Goal: Book appointment/travel/reservation

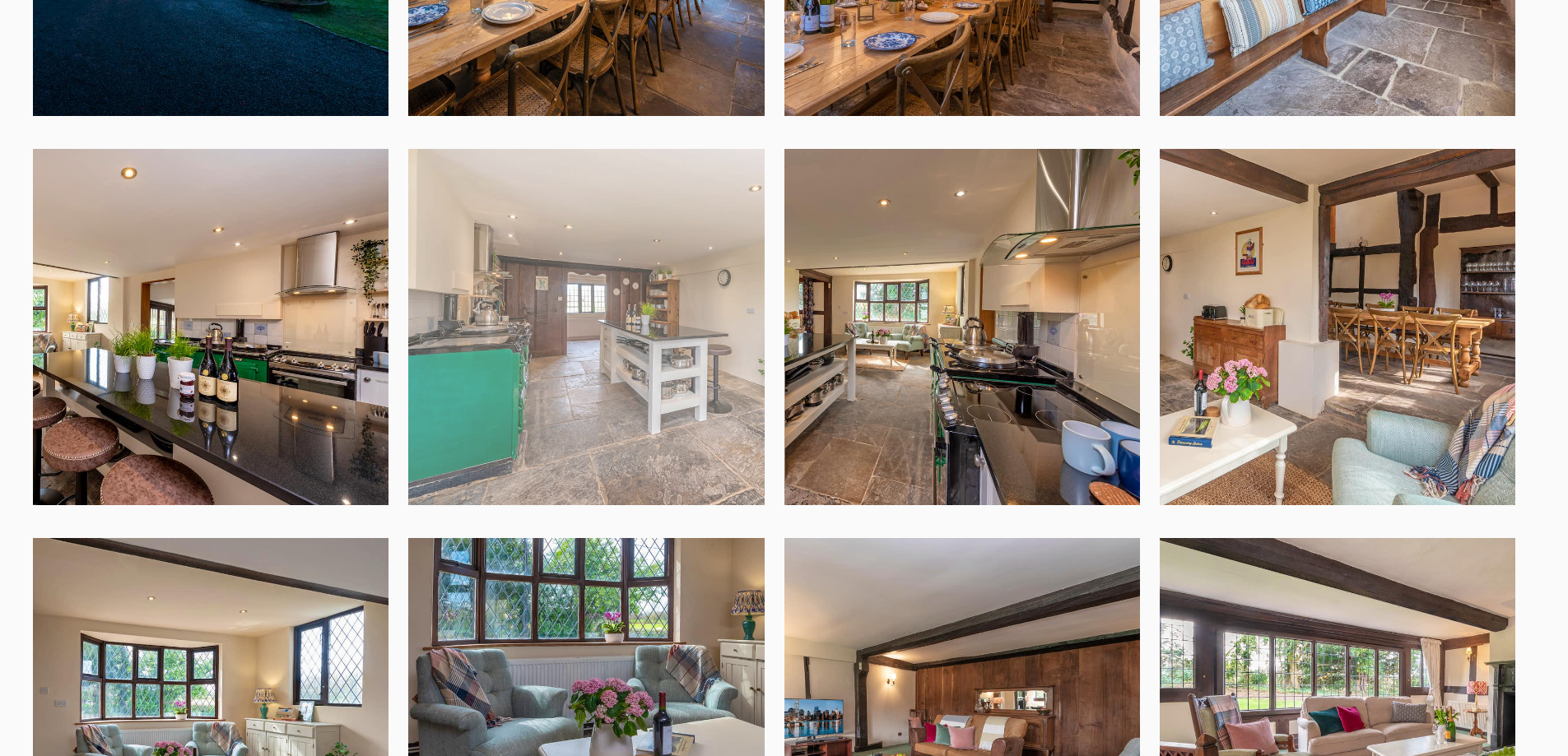
scroll to position [1070, 0]
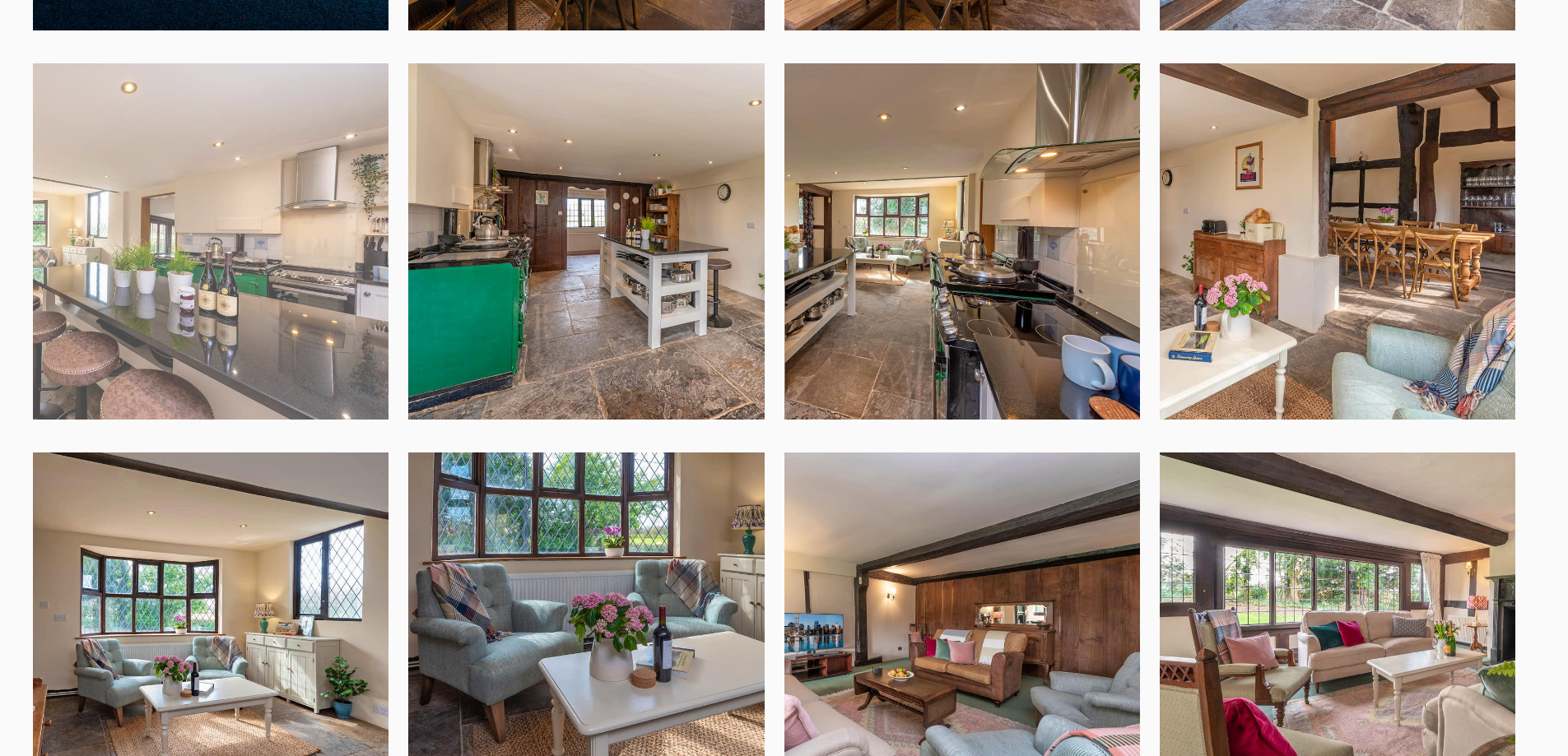
click at [228, 326] on img at bounding box center [211, 241] width 356 height 356
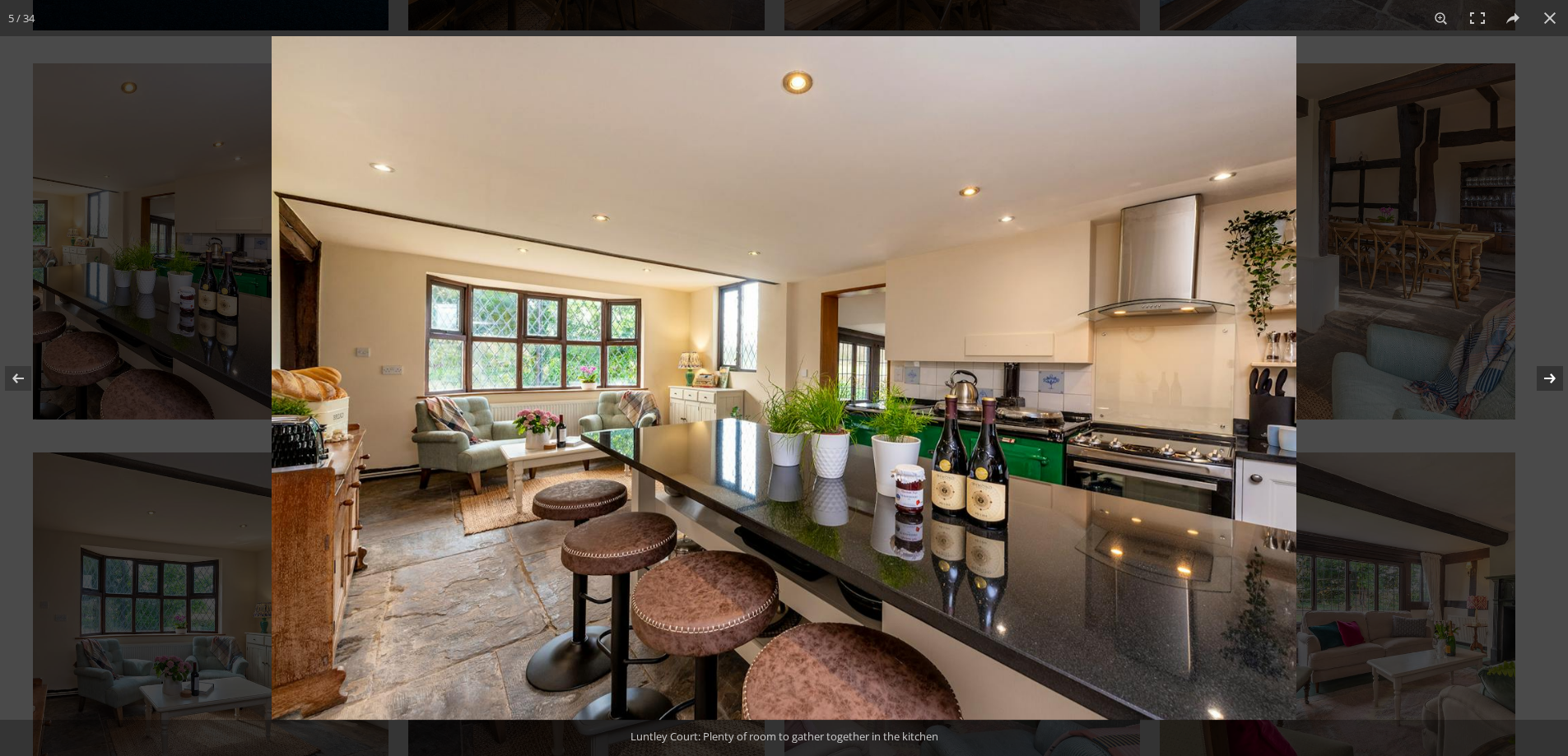
click at [1555, 383] on button at bounding box center [1539, 378] width 57 height 82
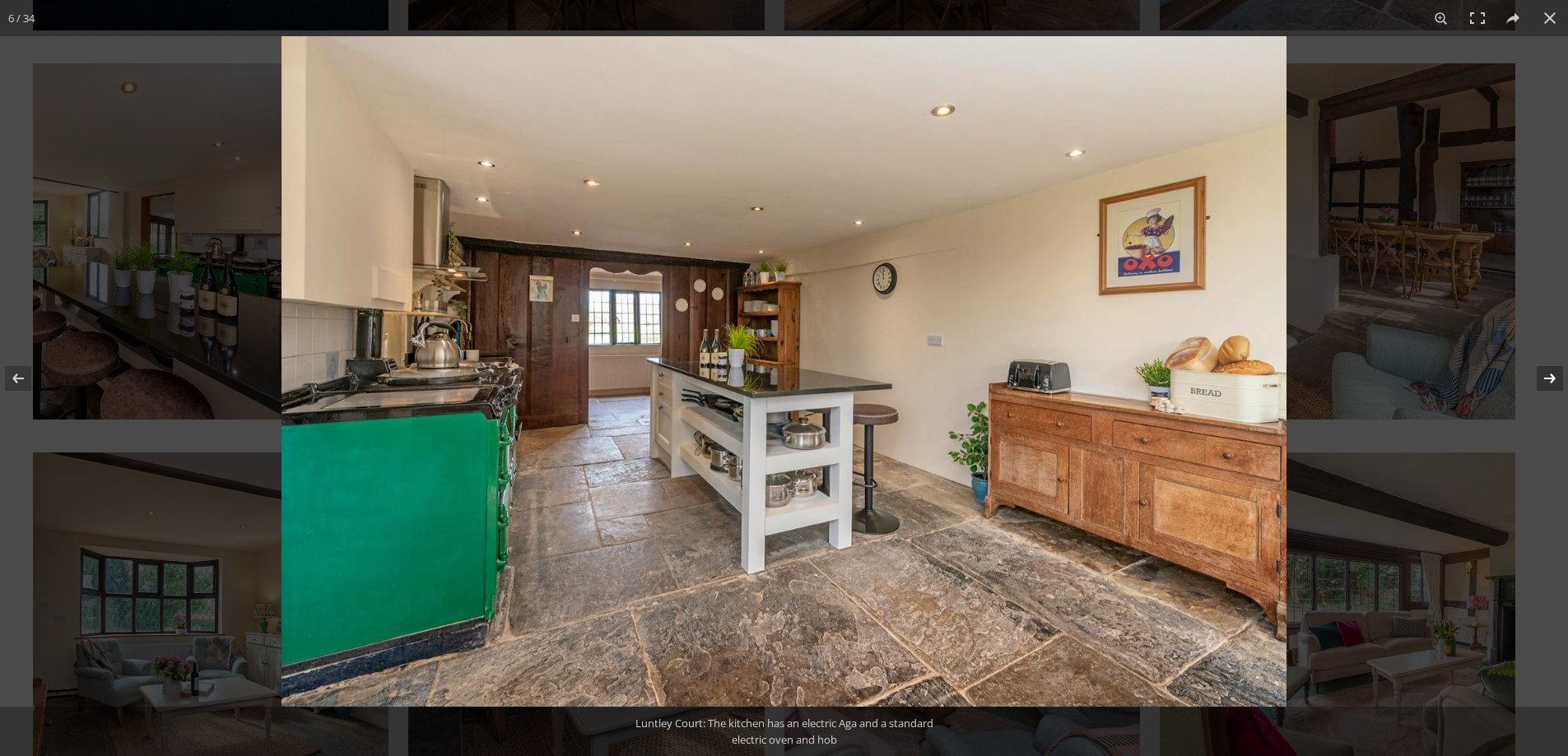
click at [1555, 379] on button at bounding box center [1539, 378] width 57 height 82
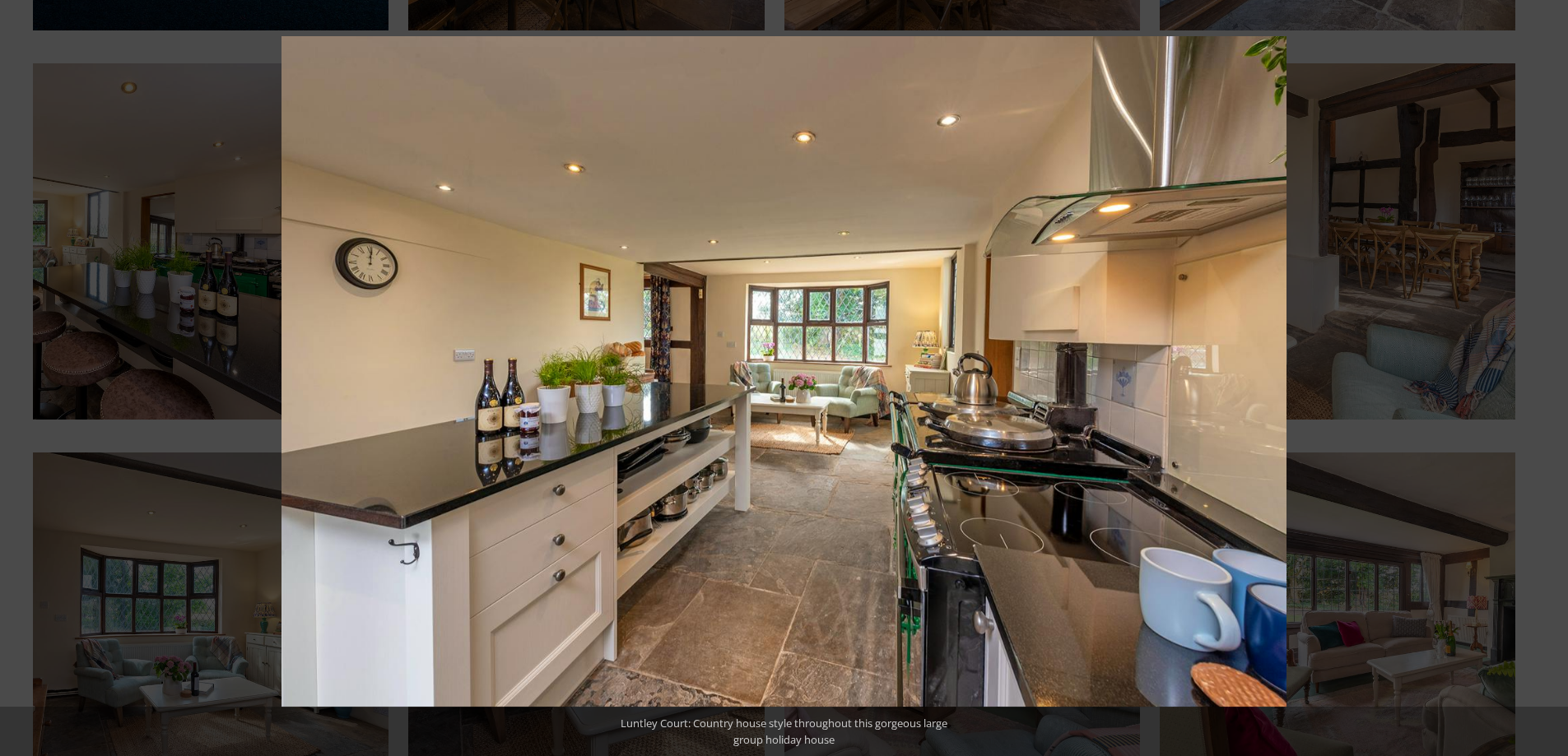
click at [1555, 379] on button at bounding box center [1539, 378] width 57 height 82
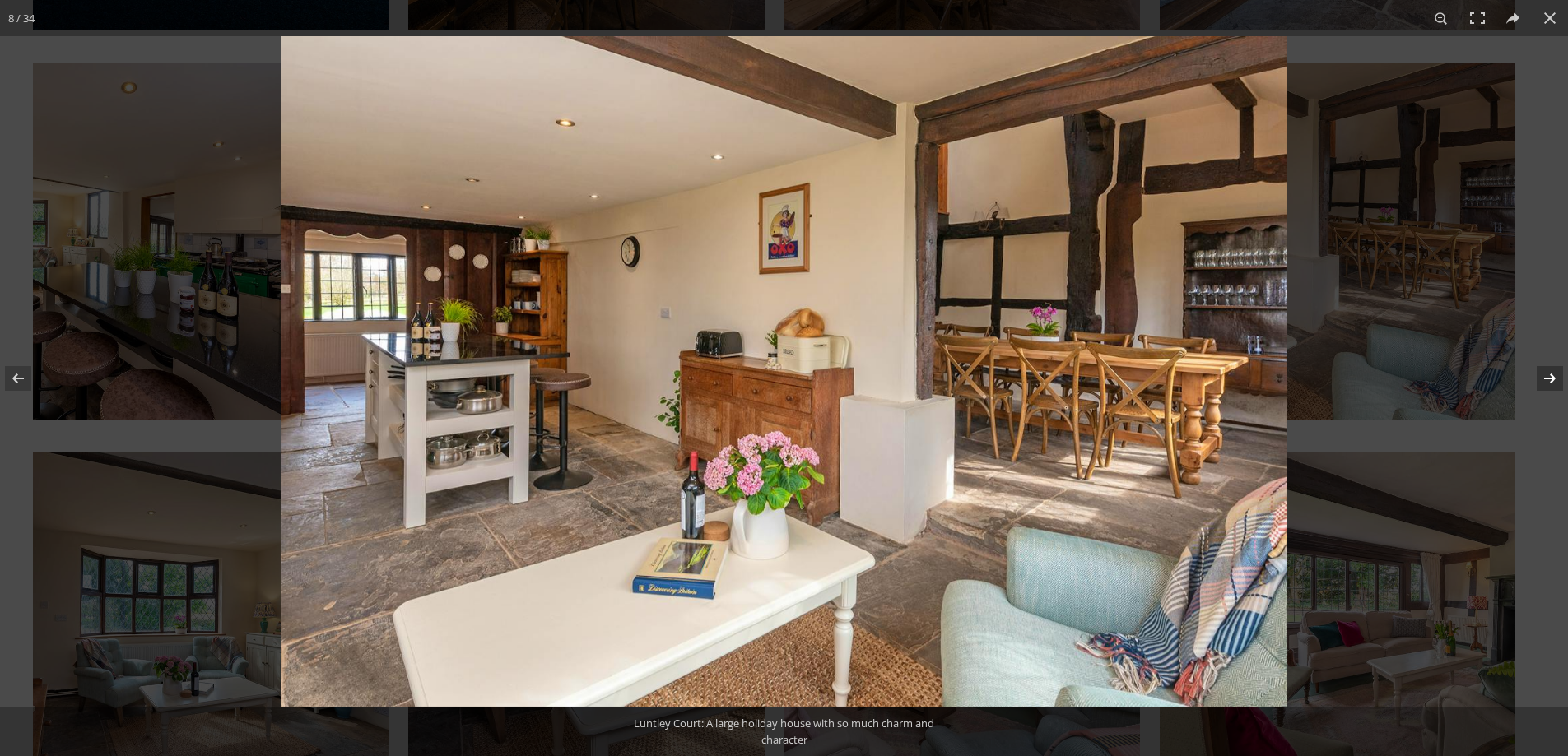
click at [1554, 378] on button at bounding box center [1539, 378] width 57 height 82
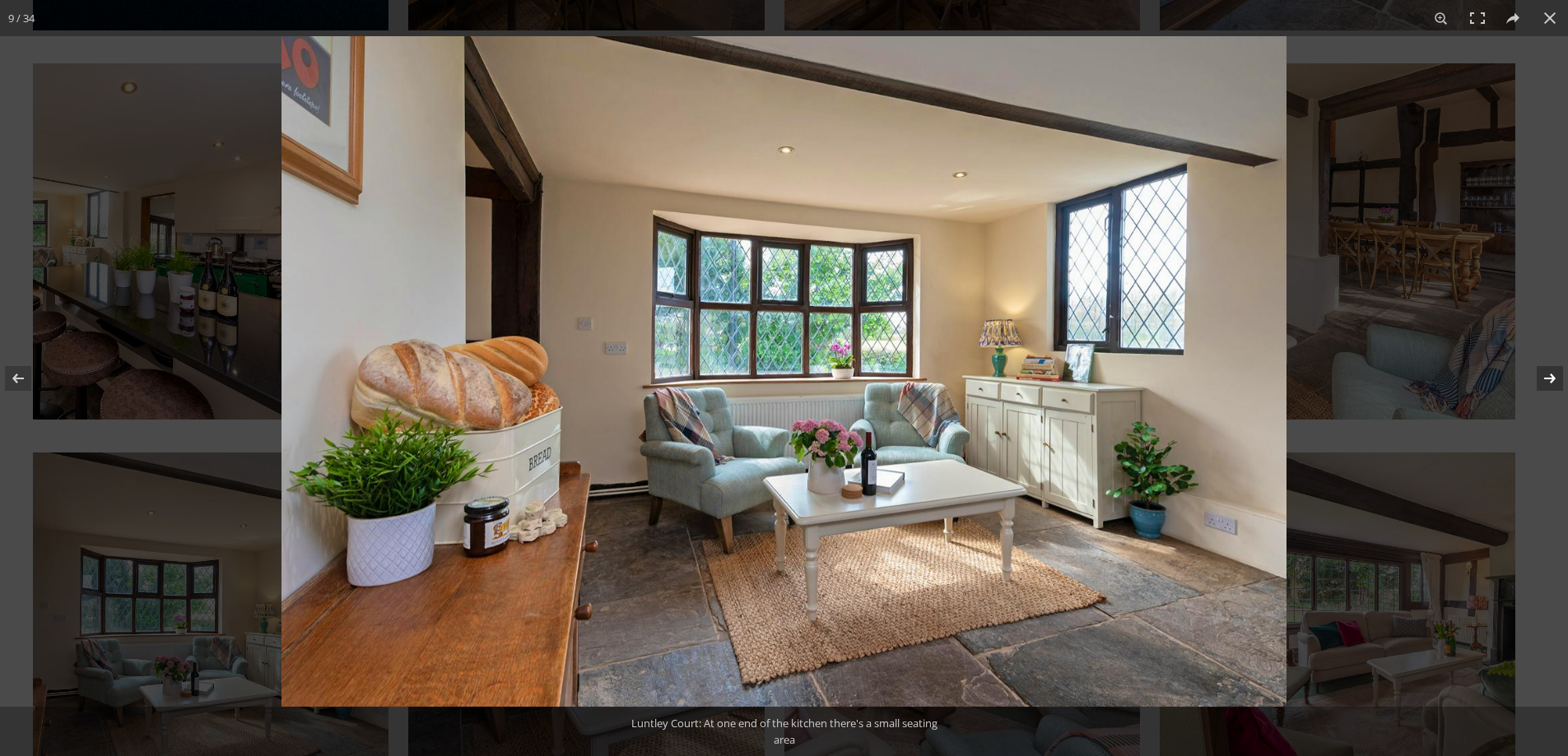
click at [1546, 379] on button at bounding box center [1539, 378] width 57 height 82
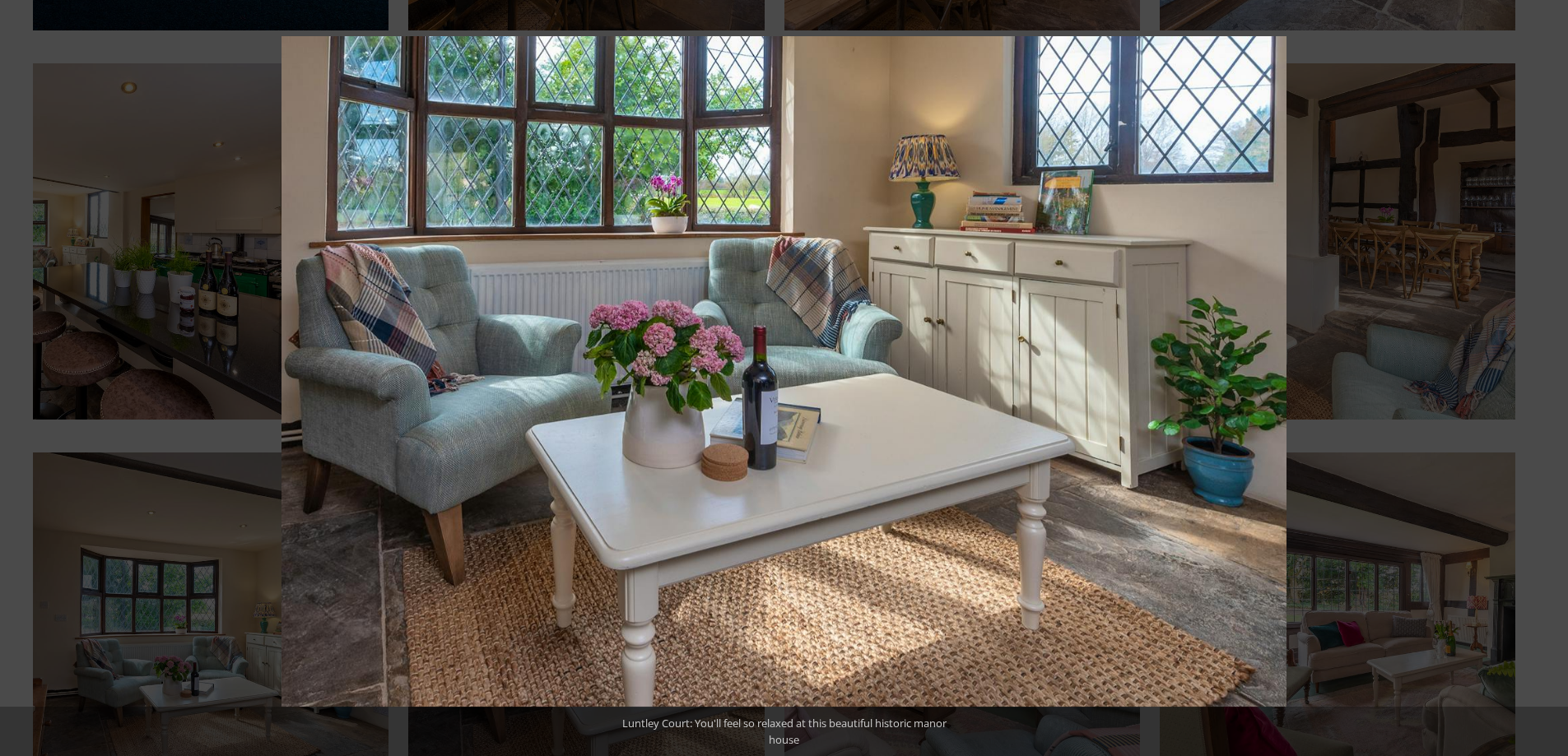
click at [1546, 379] on button at bounding box center [1539, 378] width 57 height 82
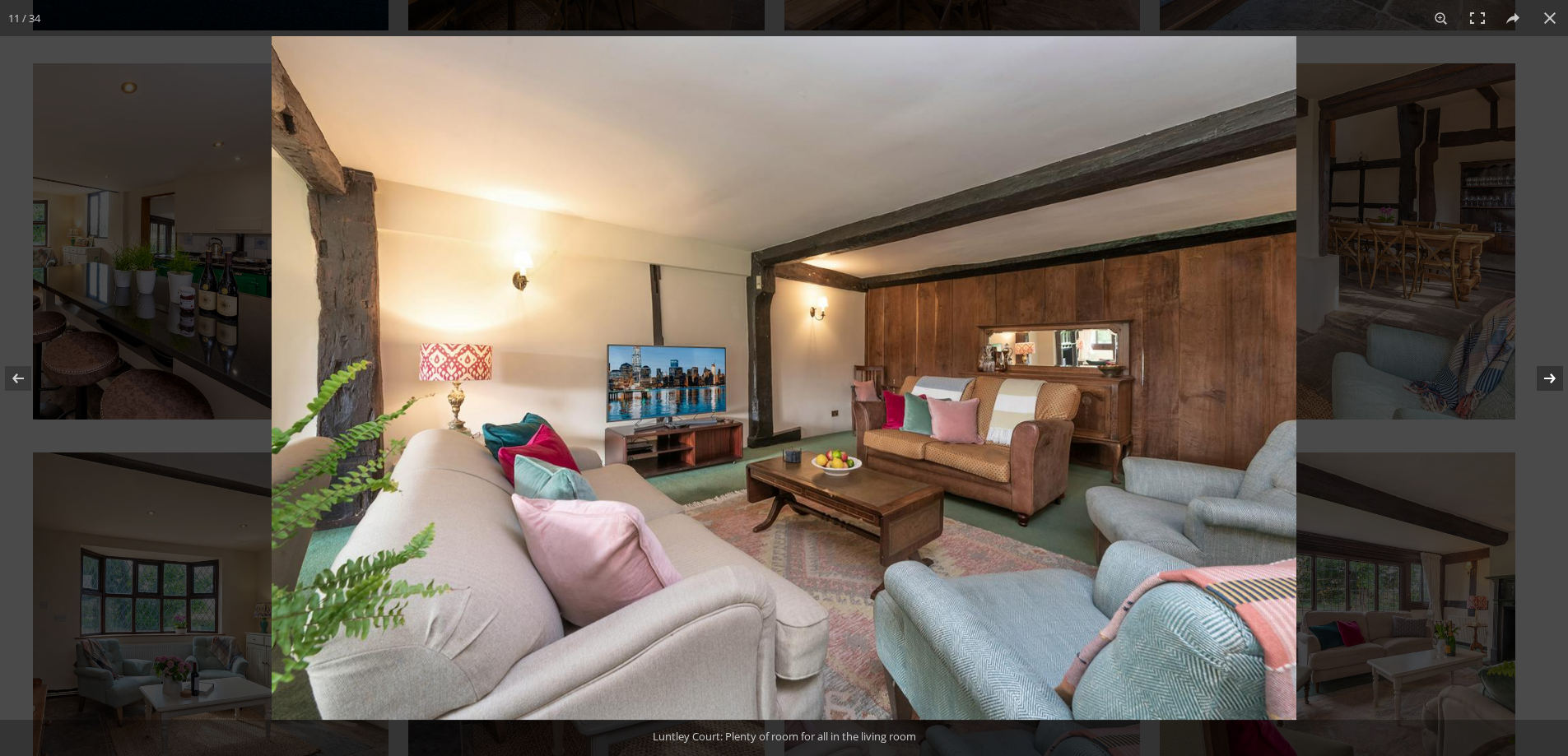
click at [1542, 376] on button at bounding box center [1539, 378] width 57 height 82
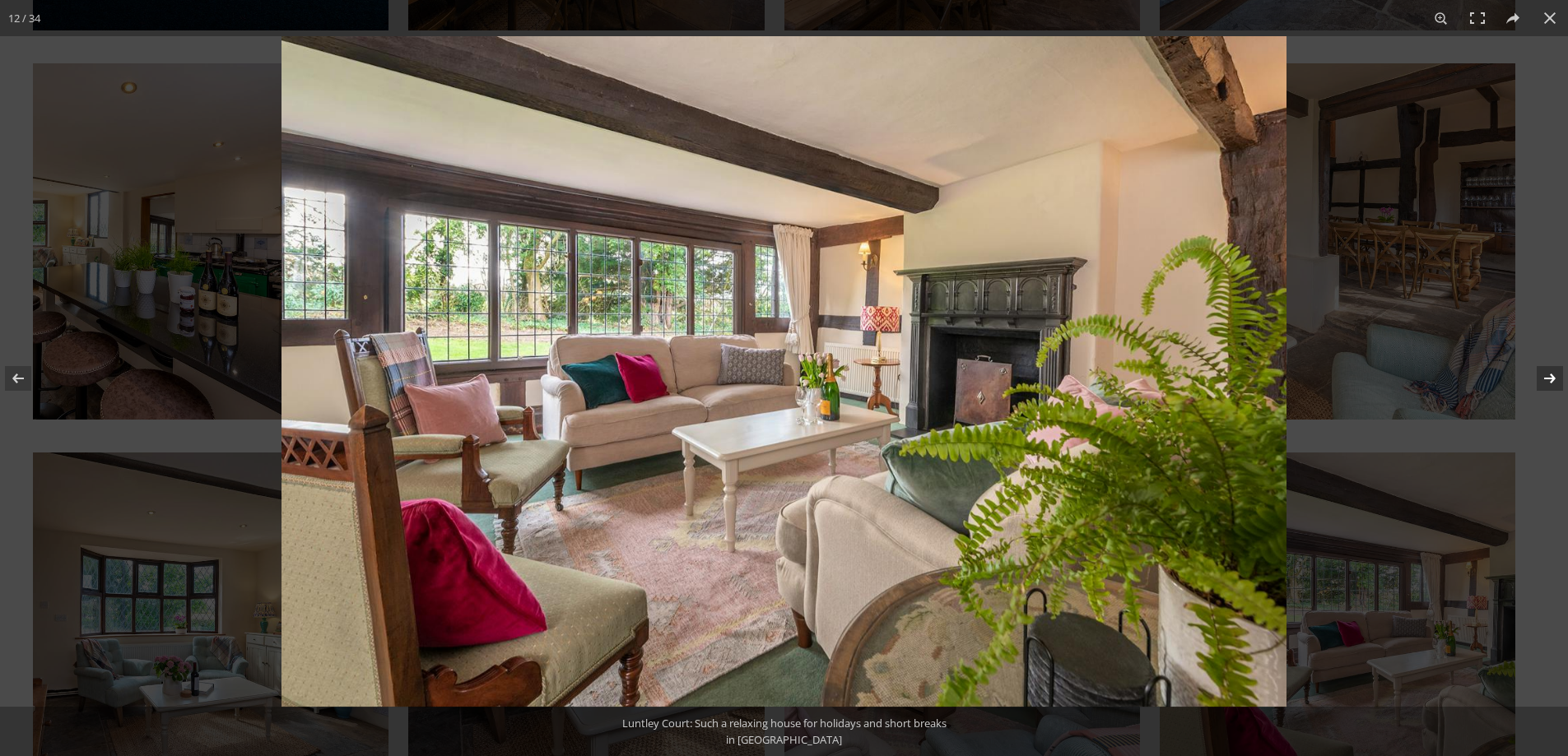
click at [1555, 374] on button at bounding box center [1539, 378] width 57 height 82
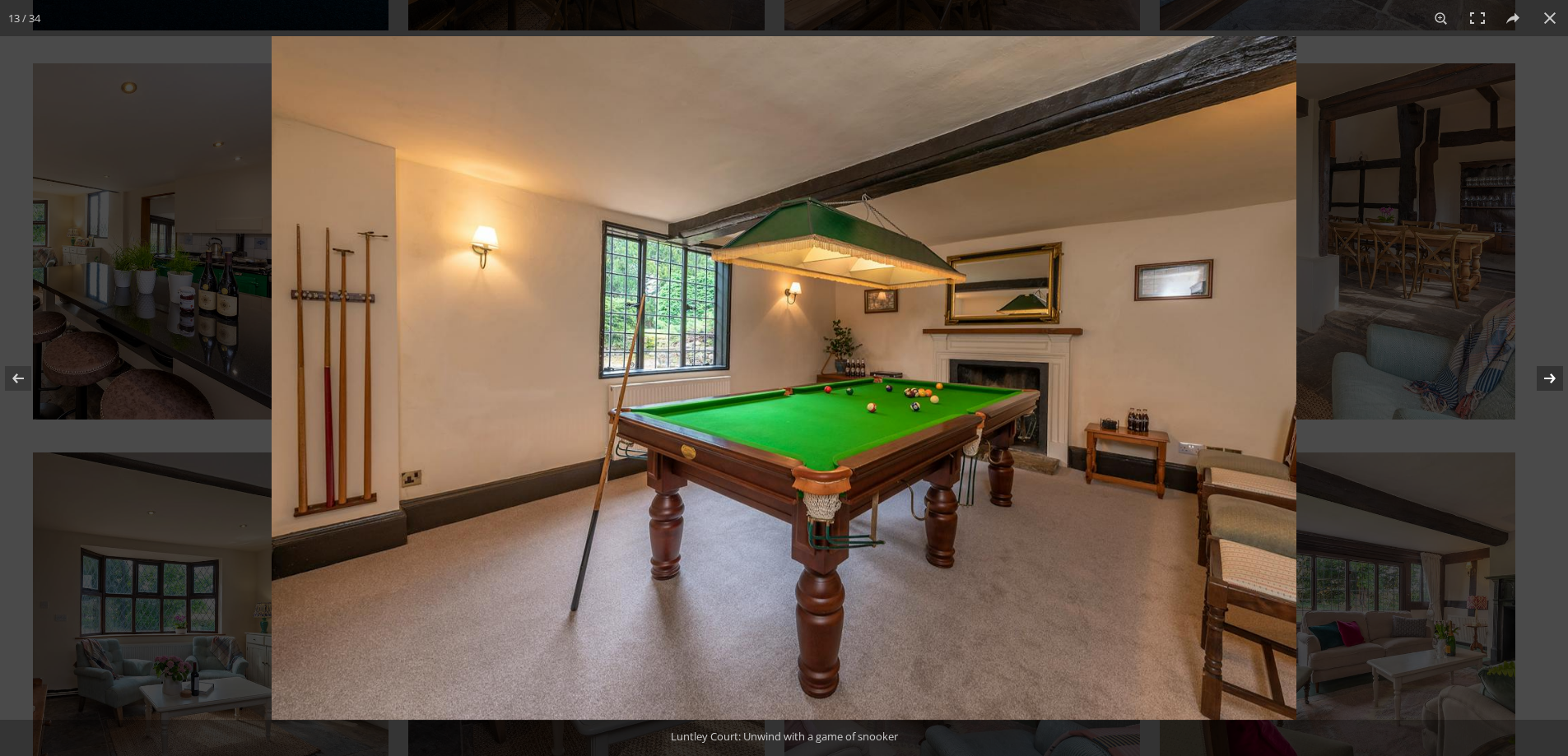
click at [1545, 382] on button at bounding box center [1539, 378] width 57 height 82
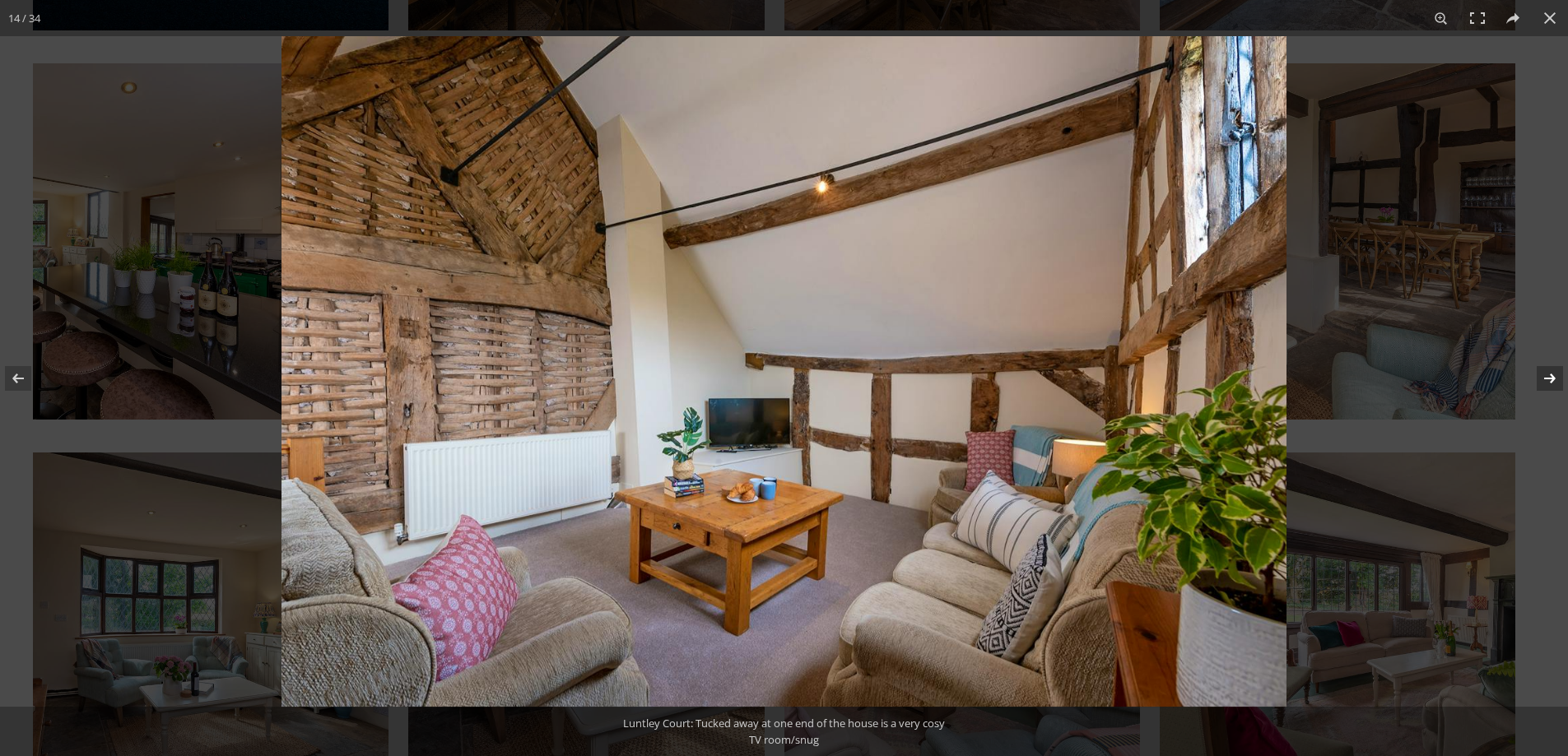
click at [1553, 380] on button at bounding box center [1539, 378] width 57 height 82
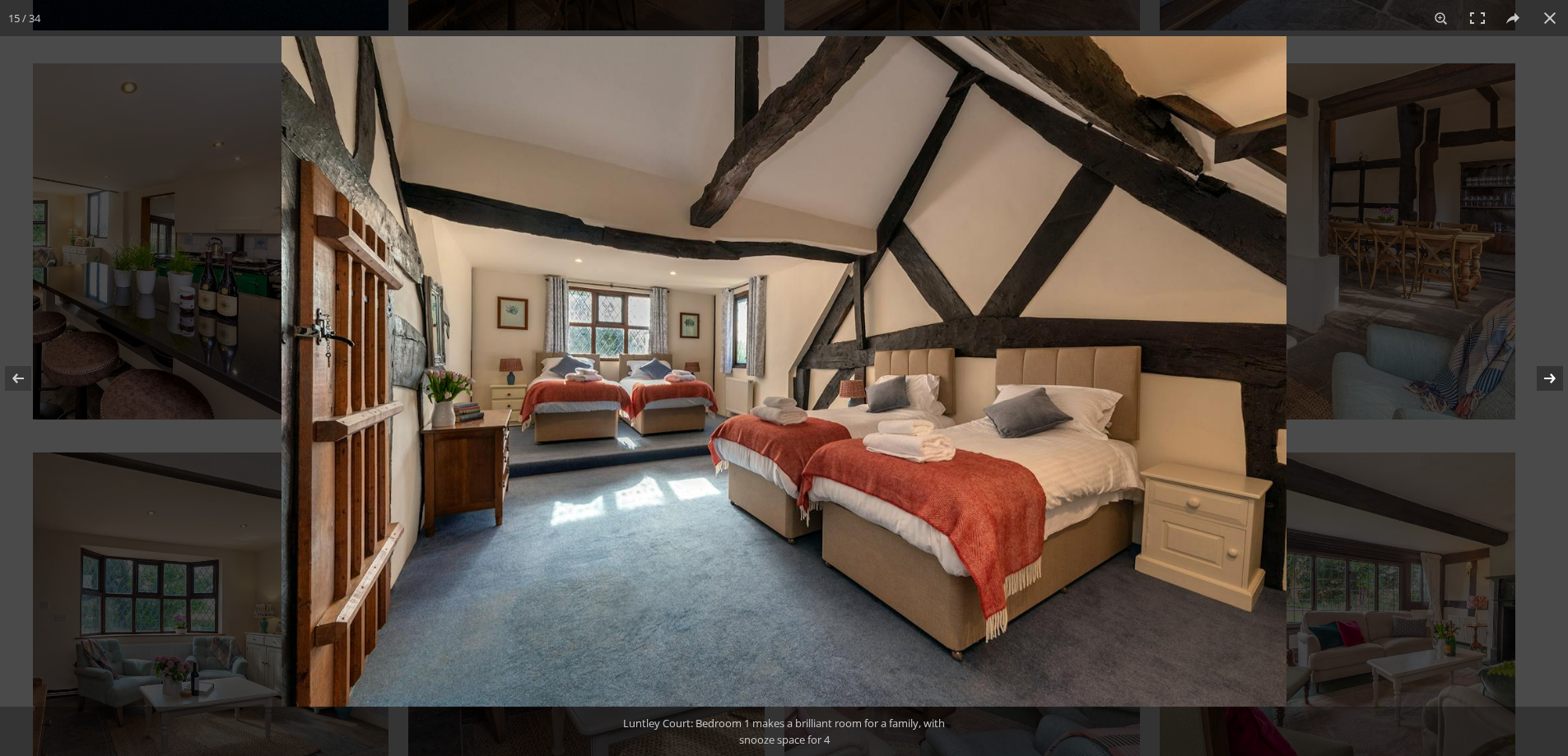
click at [1552, 376] on button at bounding box center [1539, 378] width 57 height 82
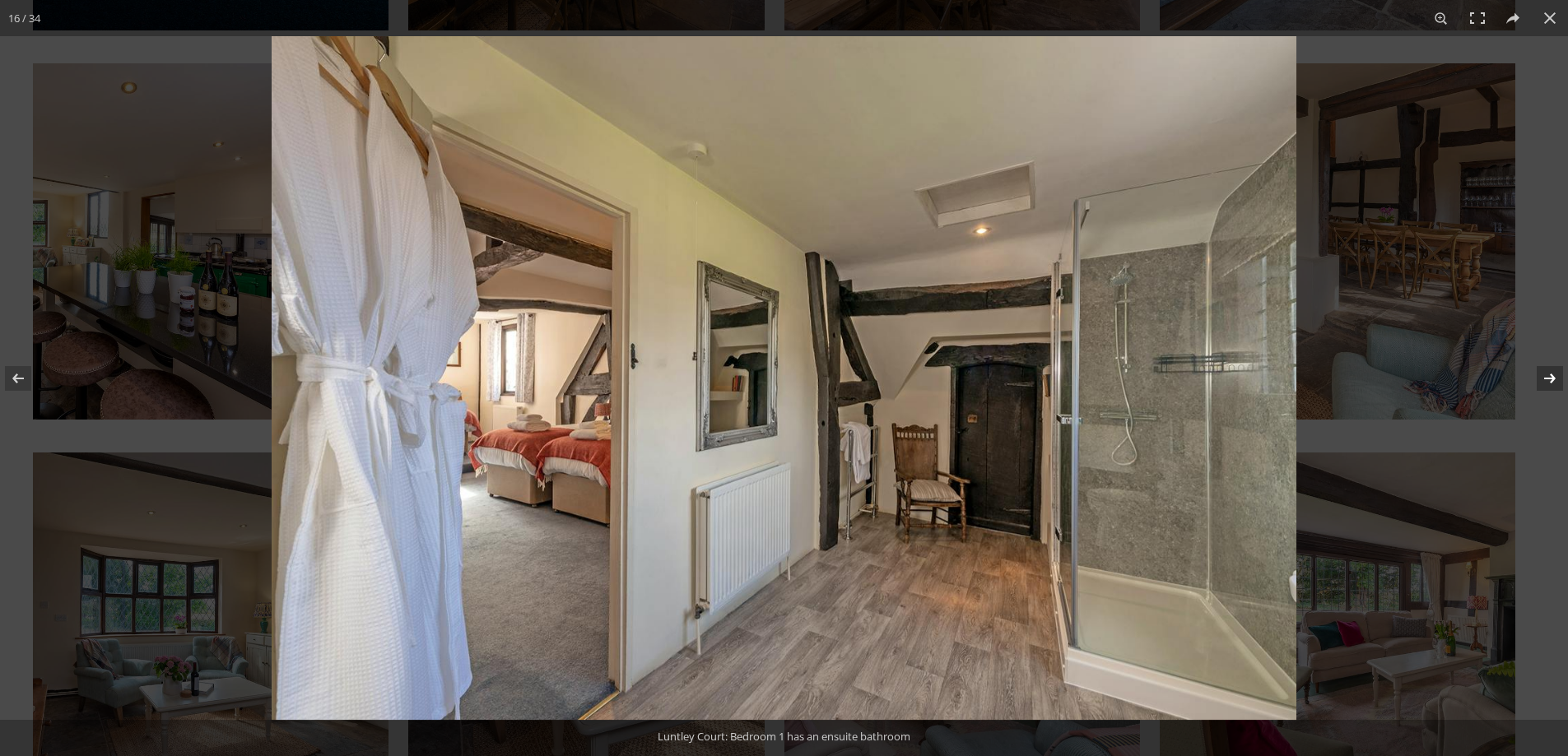
click at [1544, 382] on button at bounding box center [1539, 378] width 57 height 82
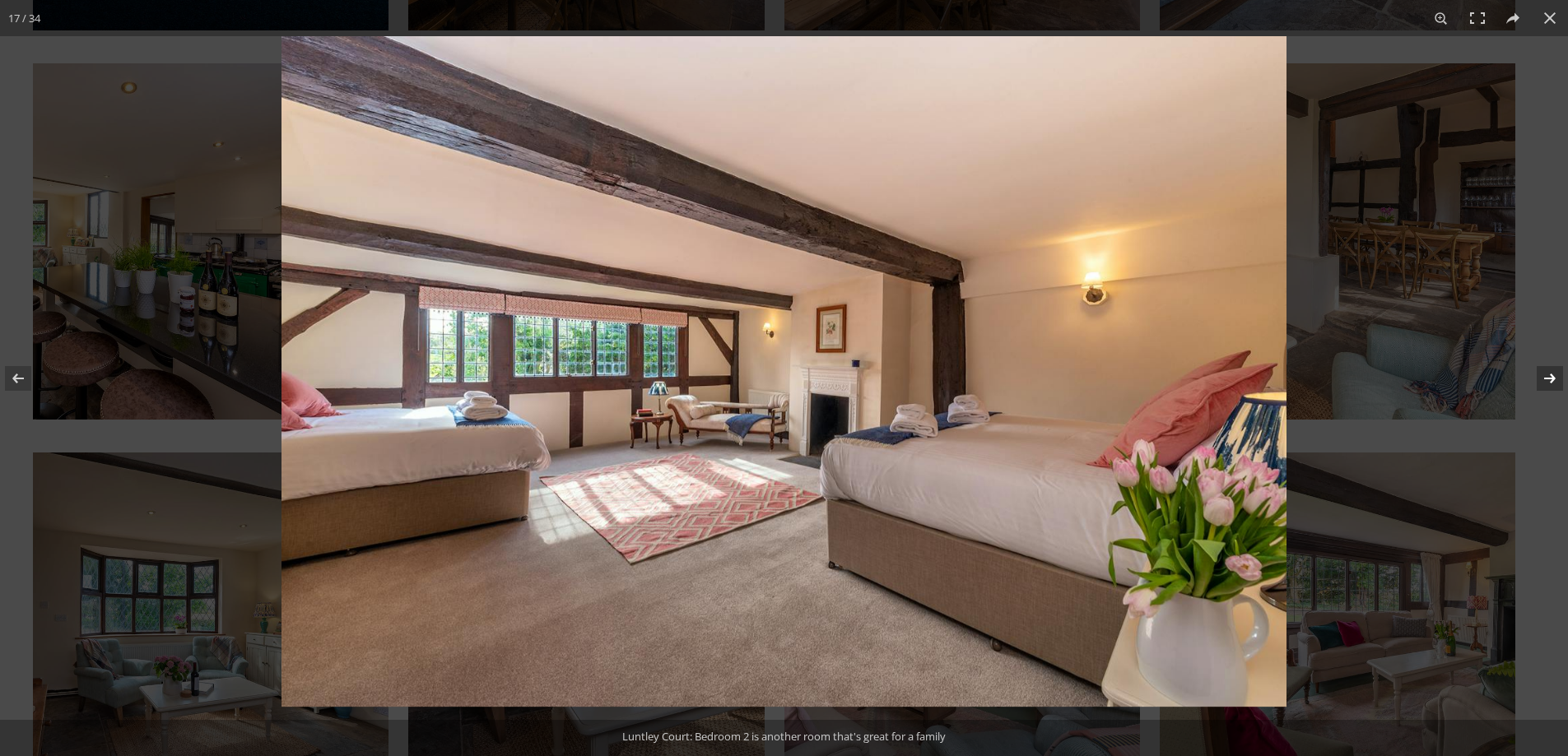
click at [1551, 380] on button at bounding box center [1539, 378] width 57 height 82
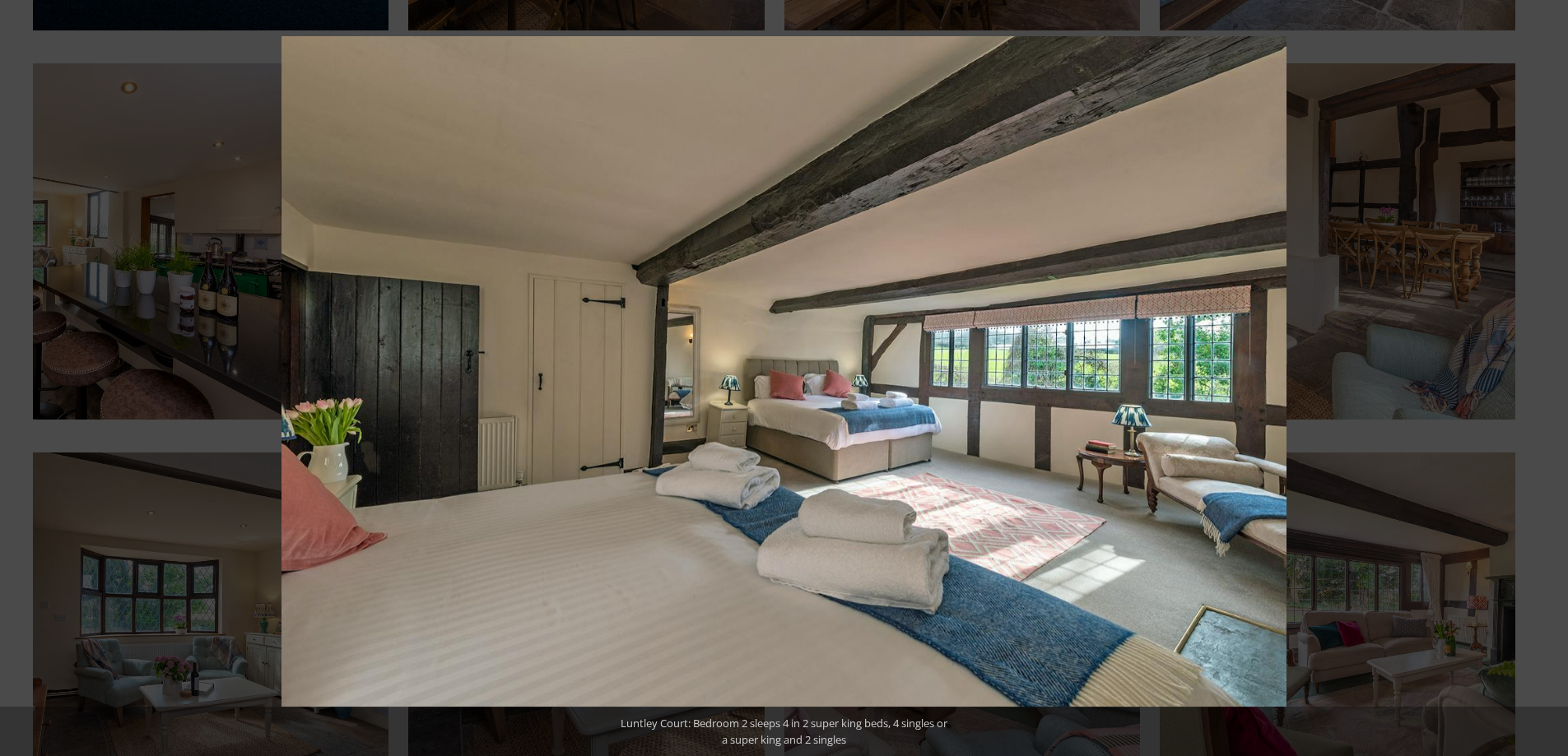
click at [1551, 380] on button at bounding box center [1539, 378] width 57 height 82
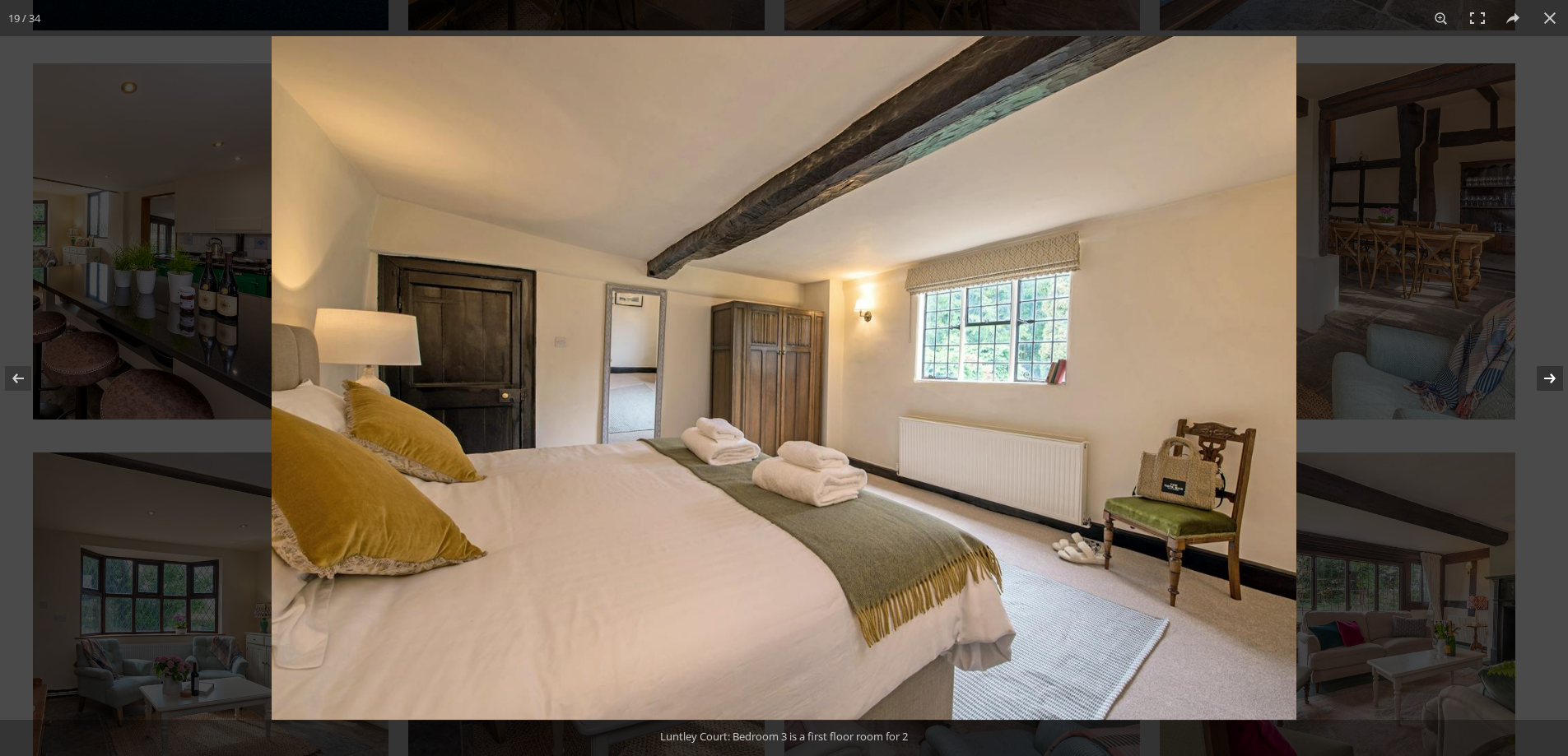
click at [1542, 376] on button at bounding box center [1539, 378] width 57 height 82
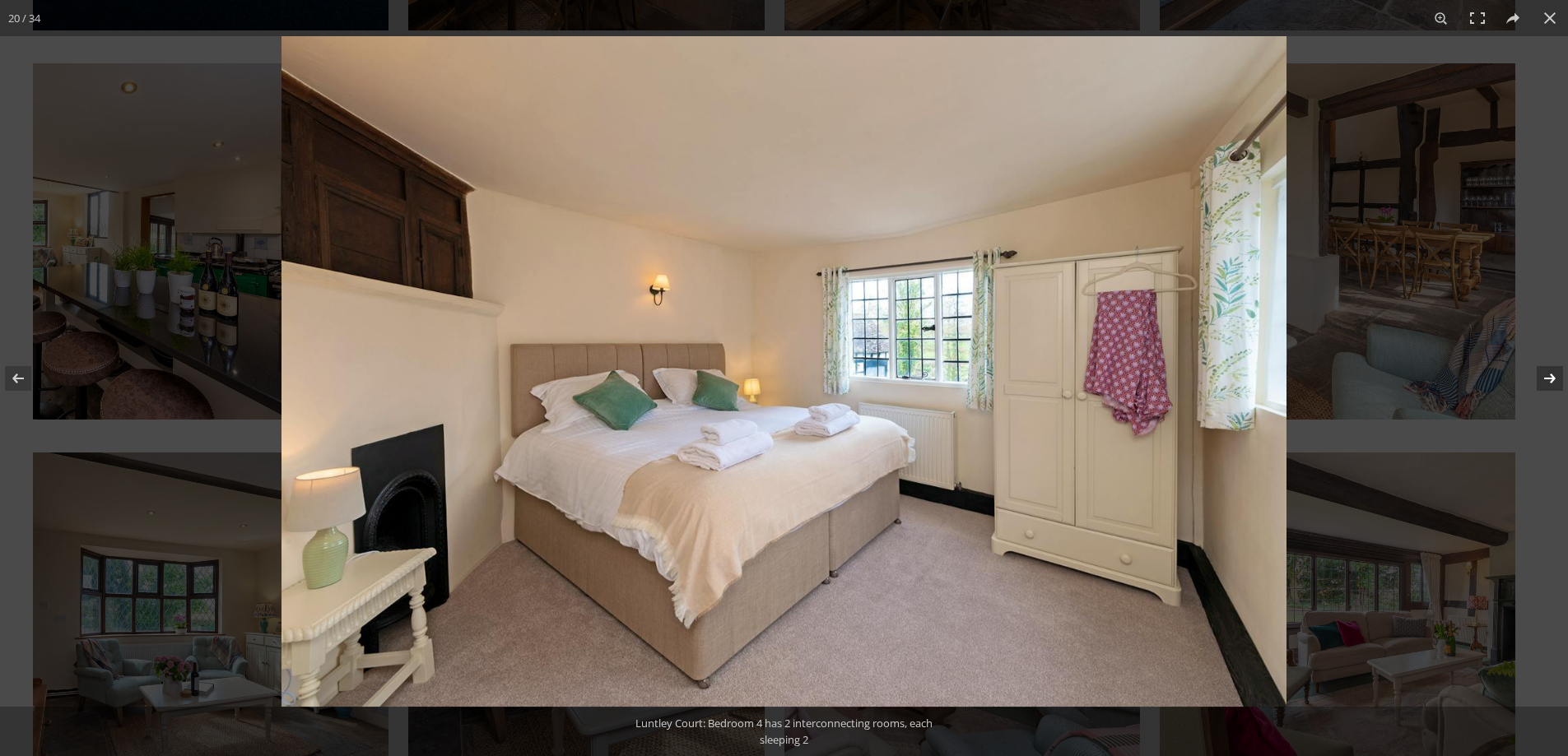
click at [1549, 378] on button at bounding box center [1539, 378] width 57 height 82
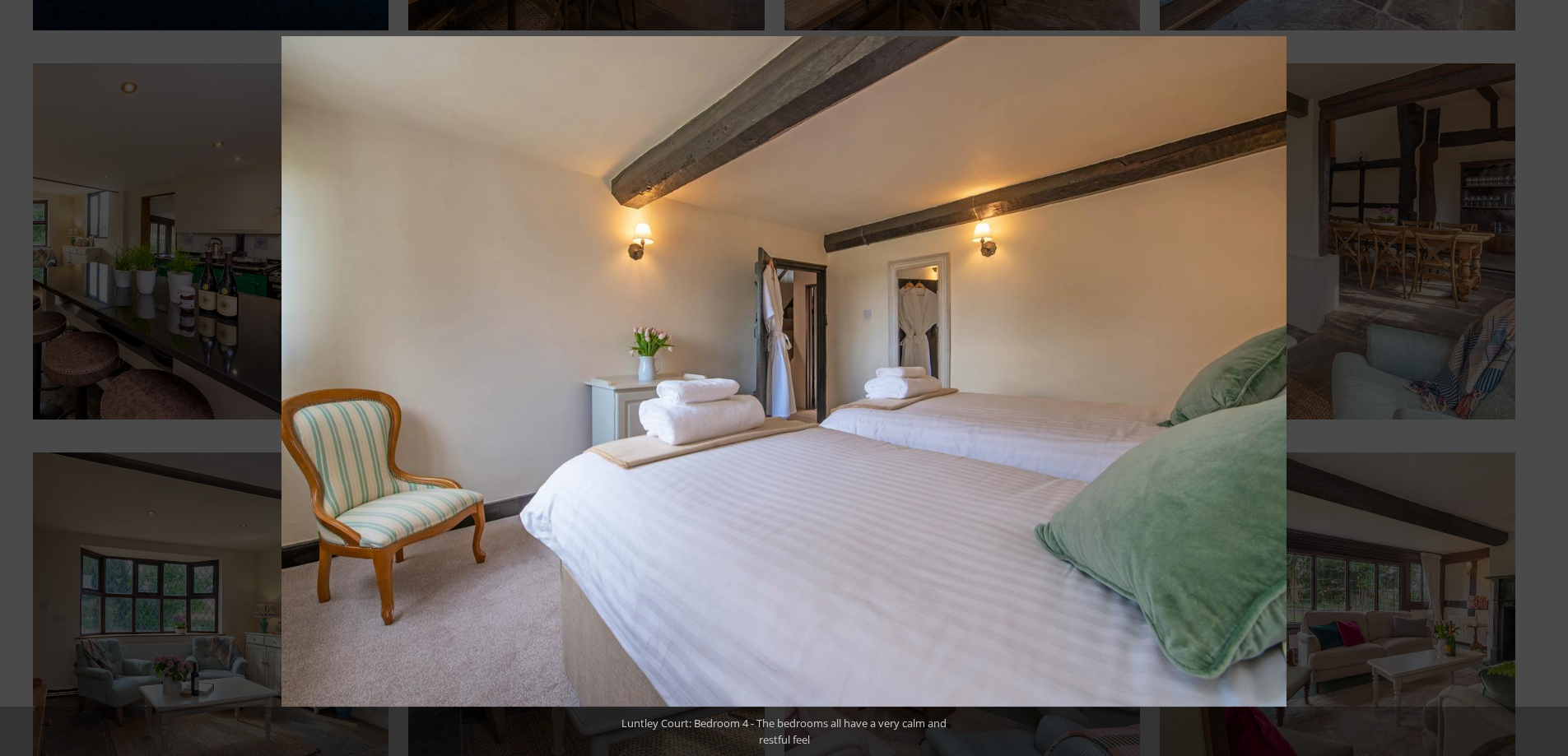
click at [1549, 378] on button at bounding box center [1539, 378] width 57 height 82
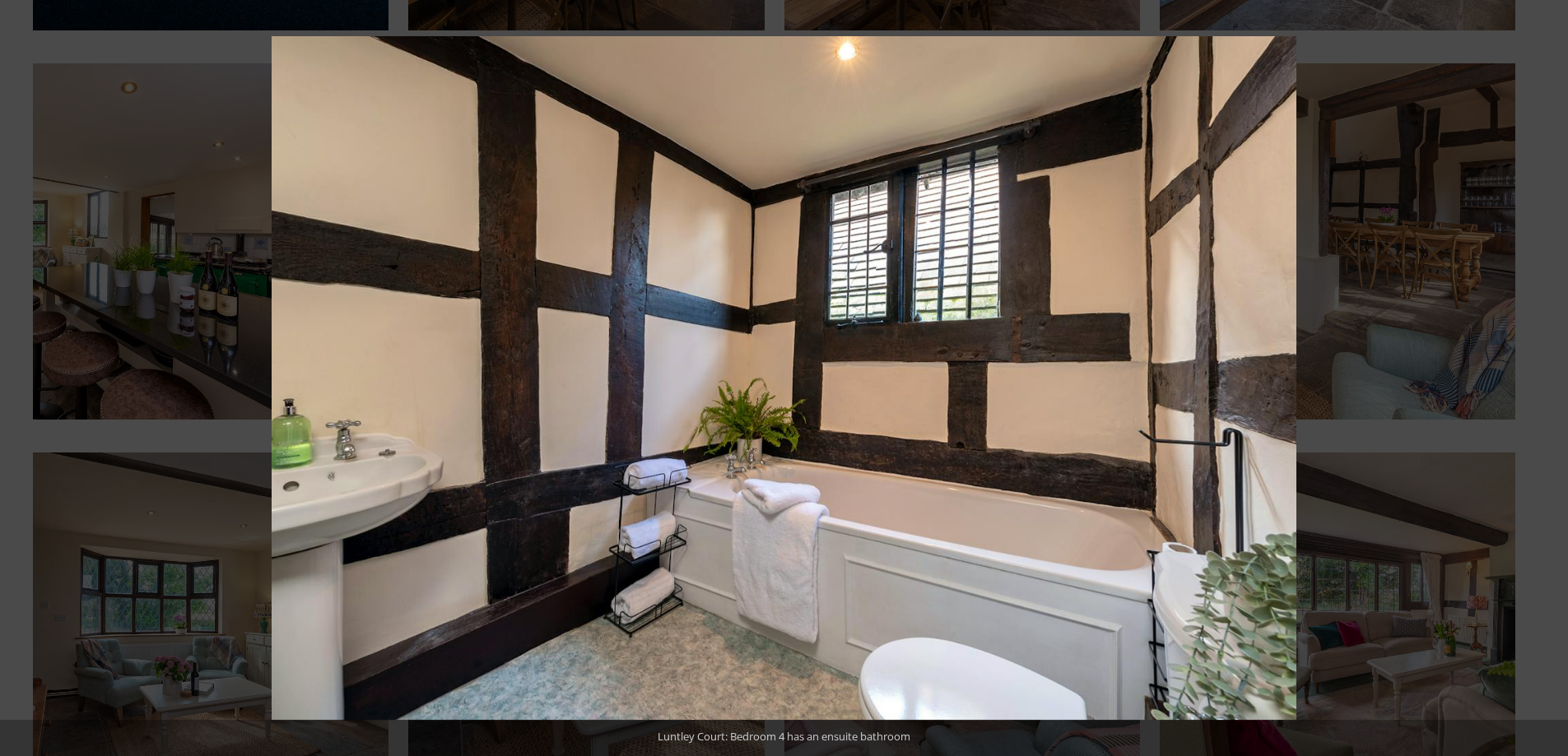
click at [1549, 378] on button at bounding box center [1539, 378] width 57 height 82
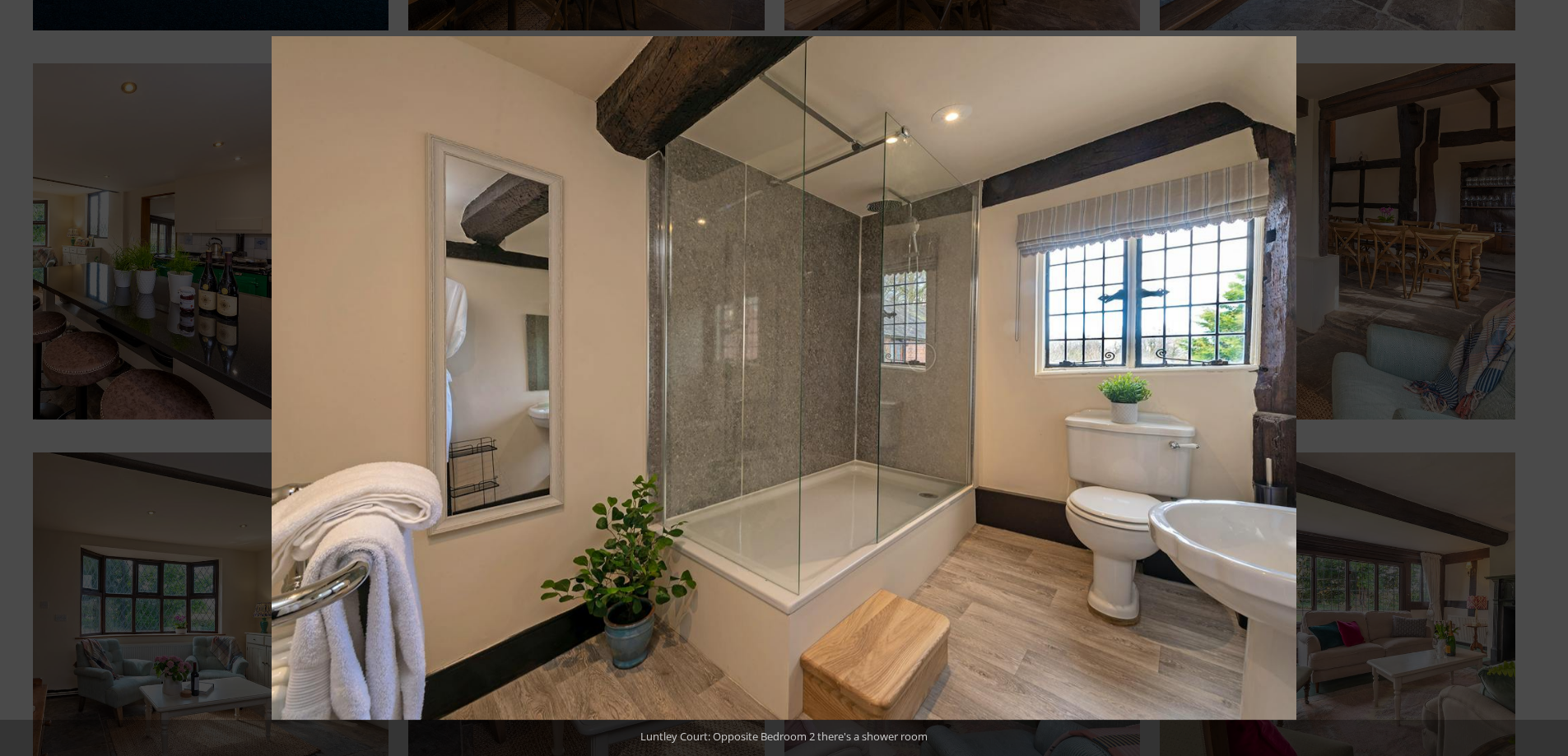
click at [1549, 378] on button at bounding box center [1539, 378] width 57 height 82
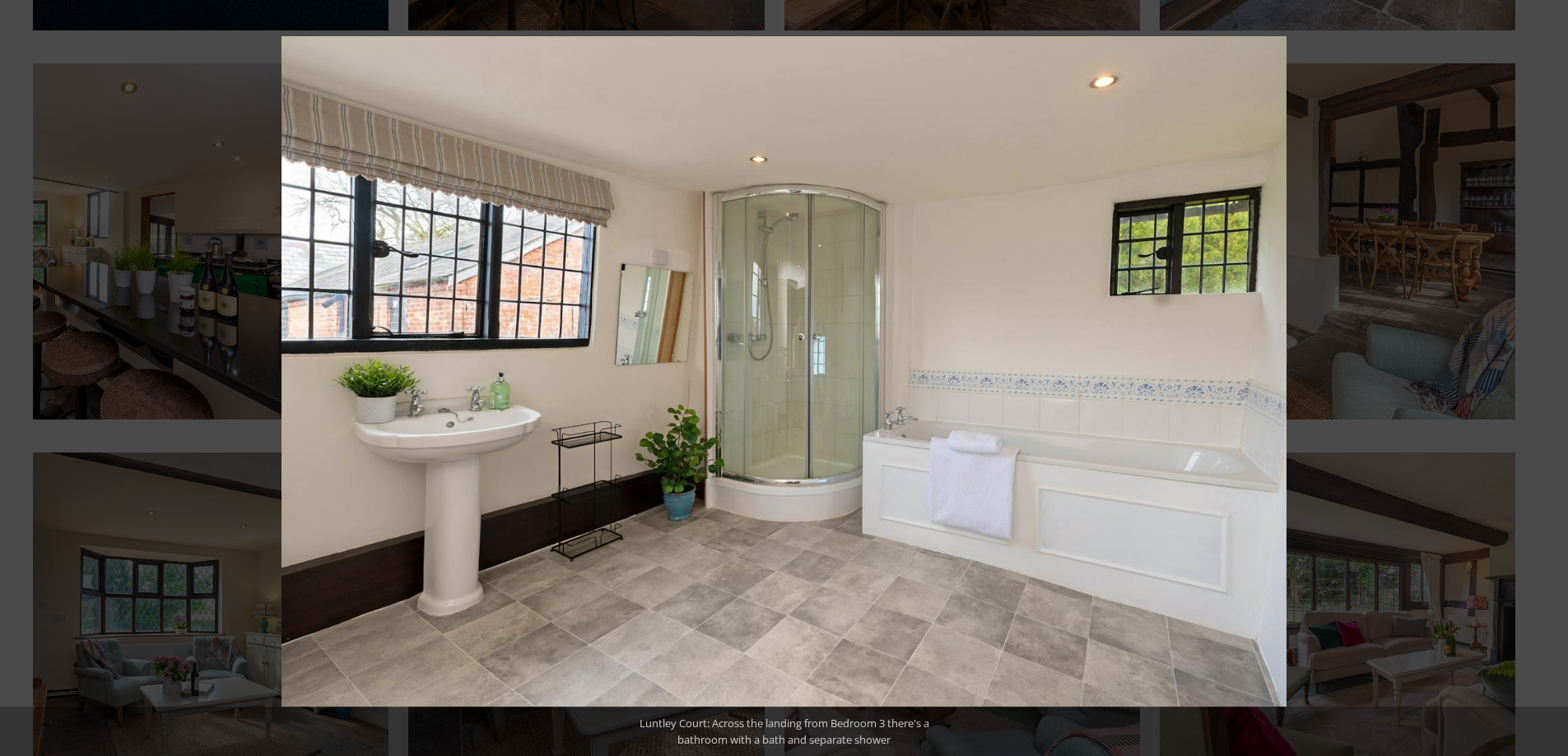
click at [1549, 378] on button at bounding box center [1539, 378] width 57 height 82
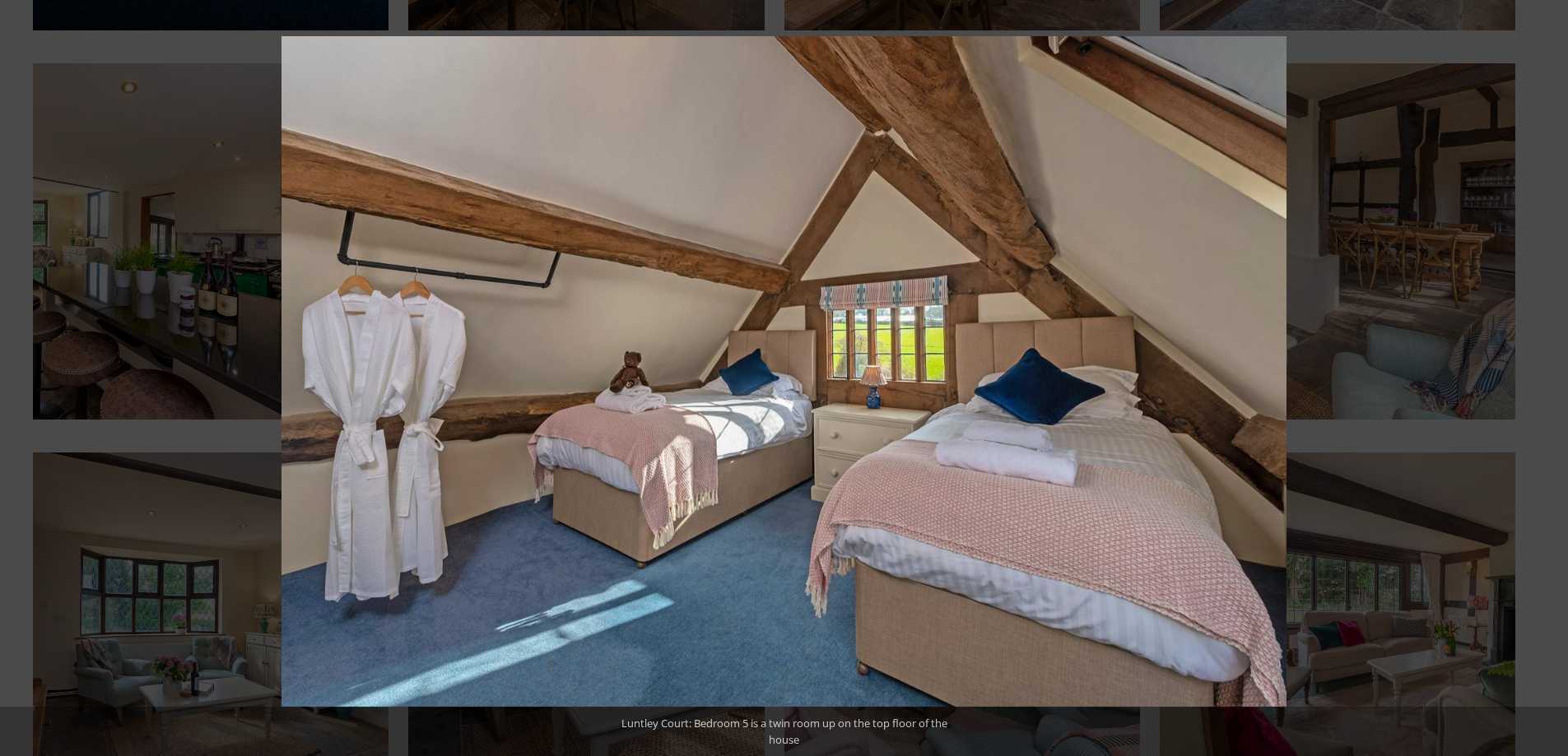
click at [1549, 378] on button at bounding box center [1539, 378] width 57 height 82
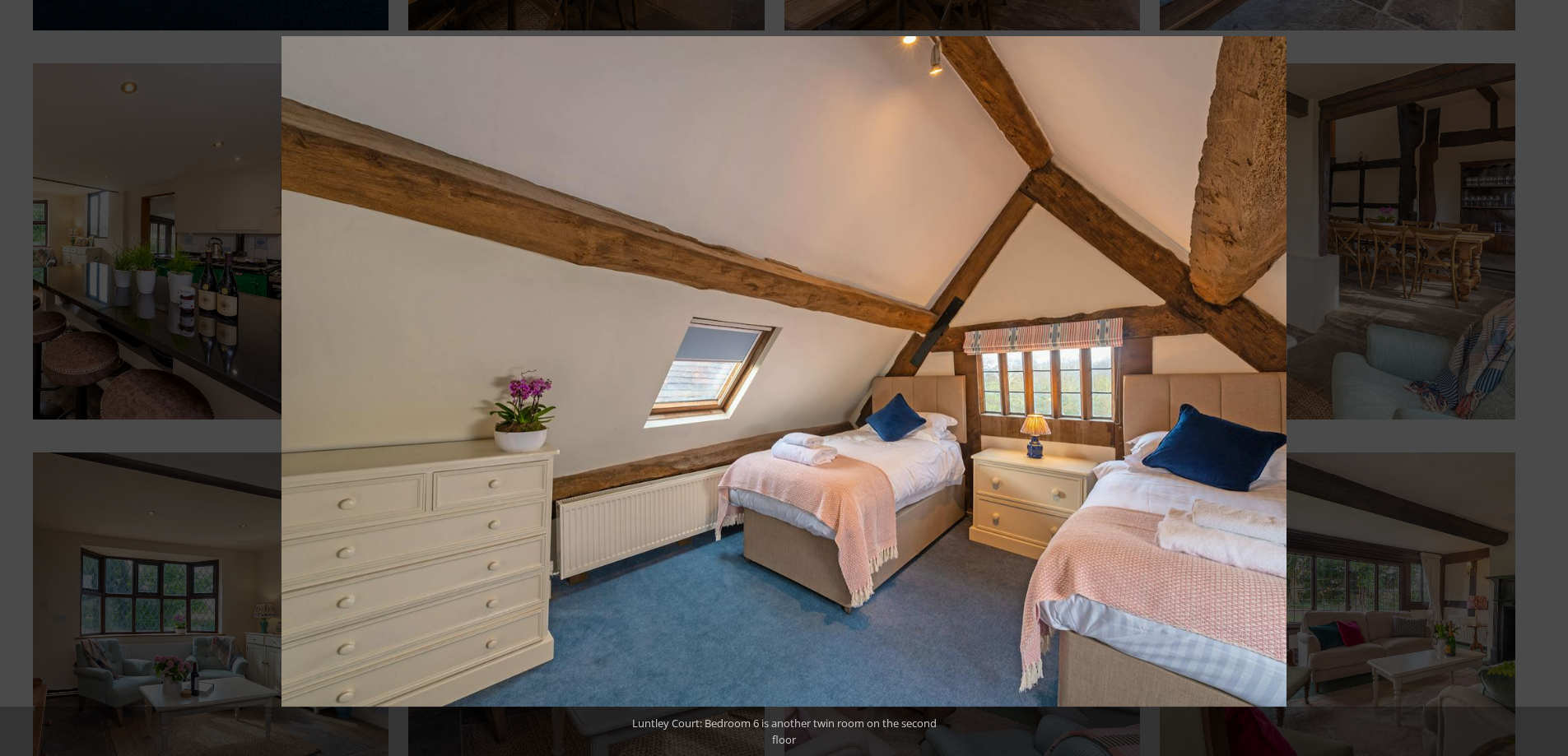
click at [1549, 378] on button at bounding box center [1539, 378] width 57 height 82
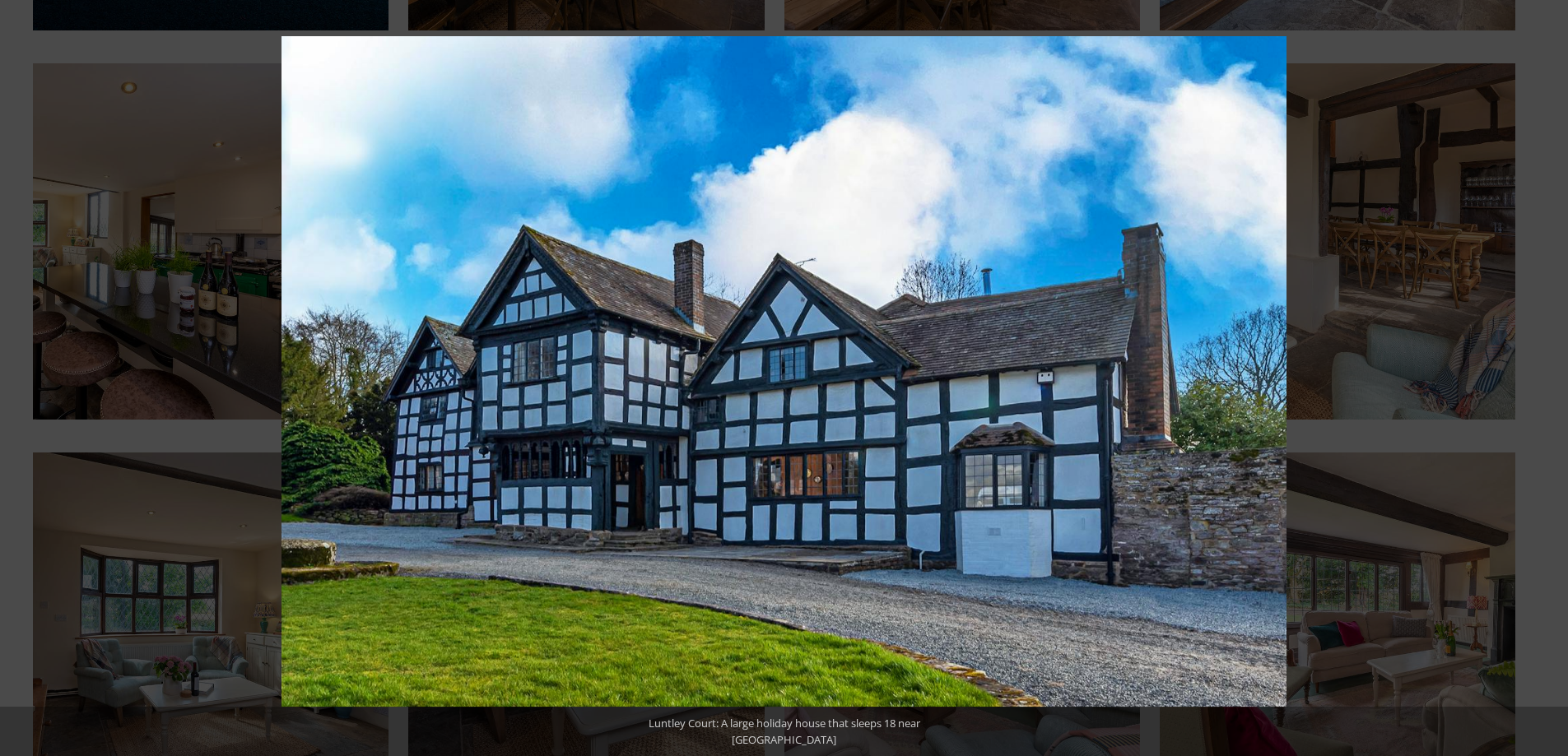
click at [1549, 378] on button at bounding box center [1539, 378] width 57 height 82
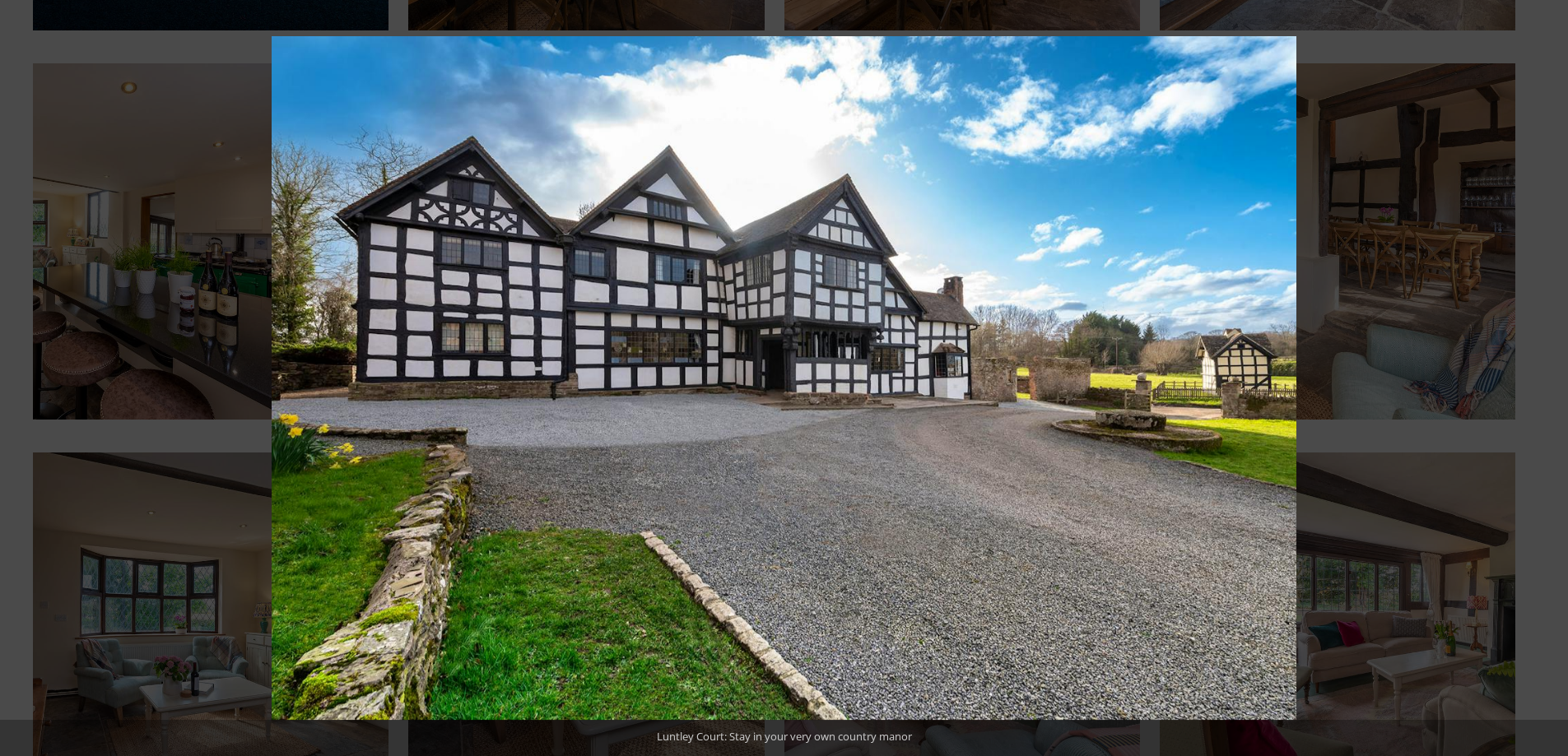
click at [1549, 378] on button at bounding box center [1539, 378] width 57 height 82
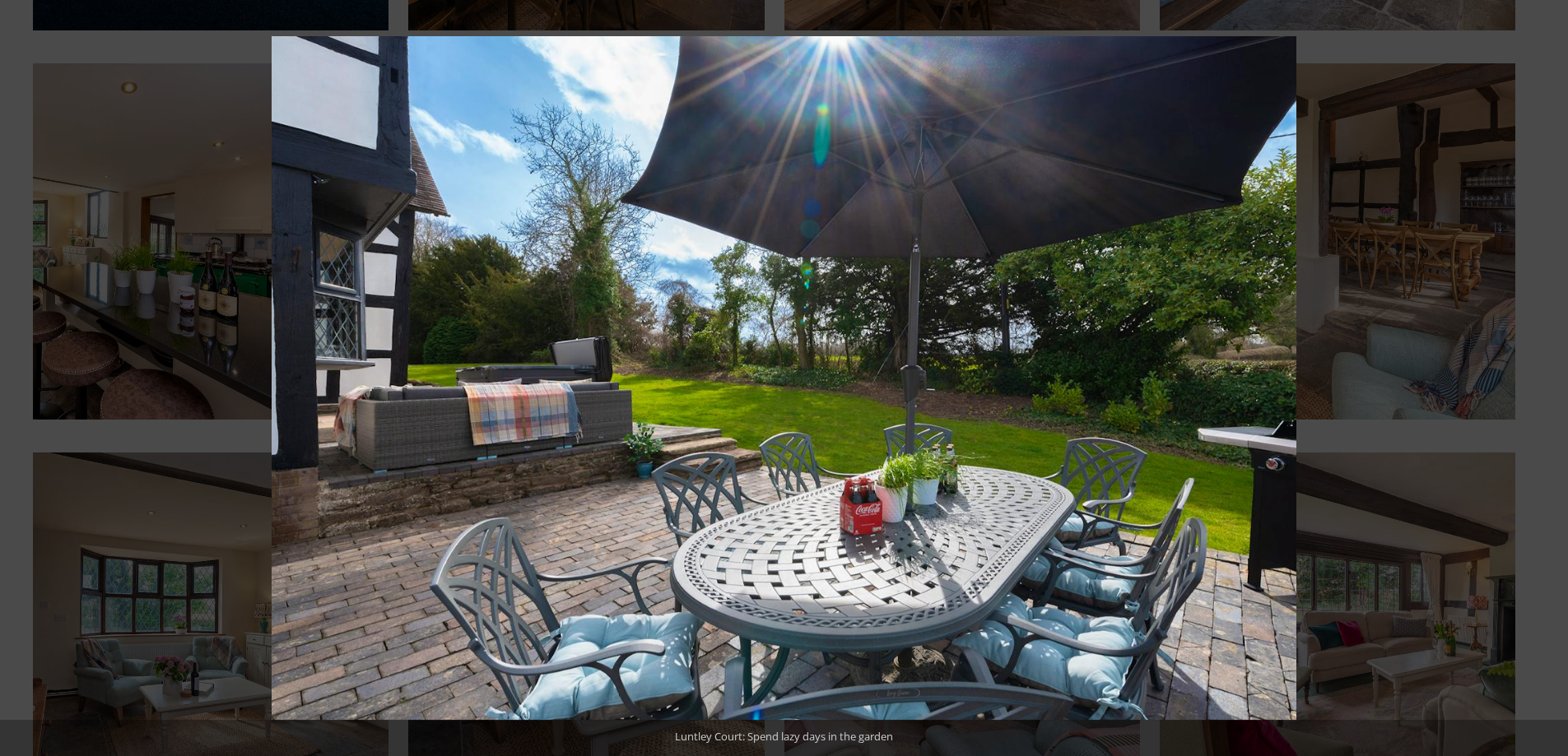
click at [1549, 378] on button at bounding box center [1539, 378] width 57 height 82
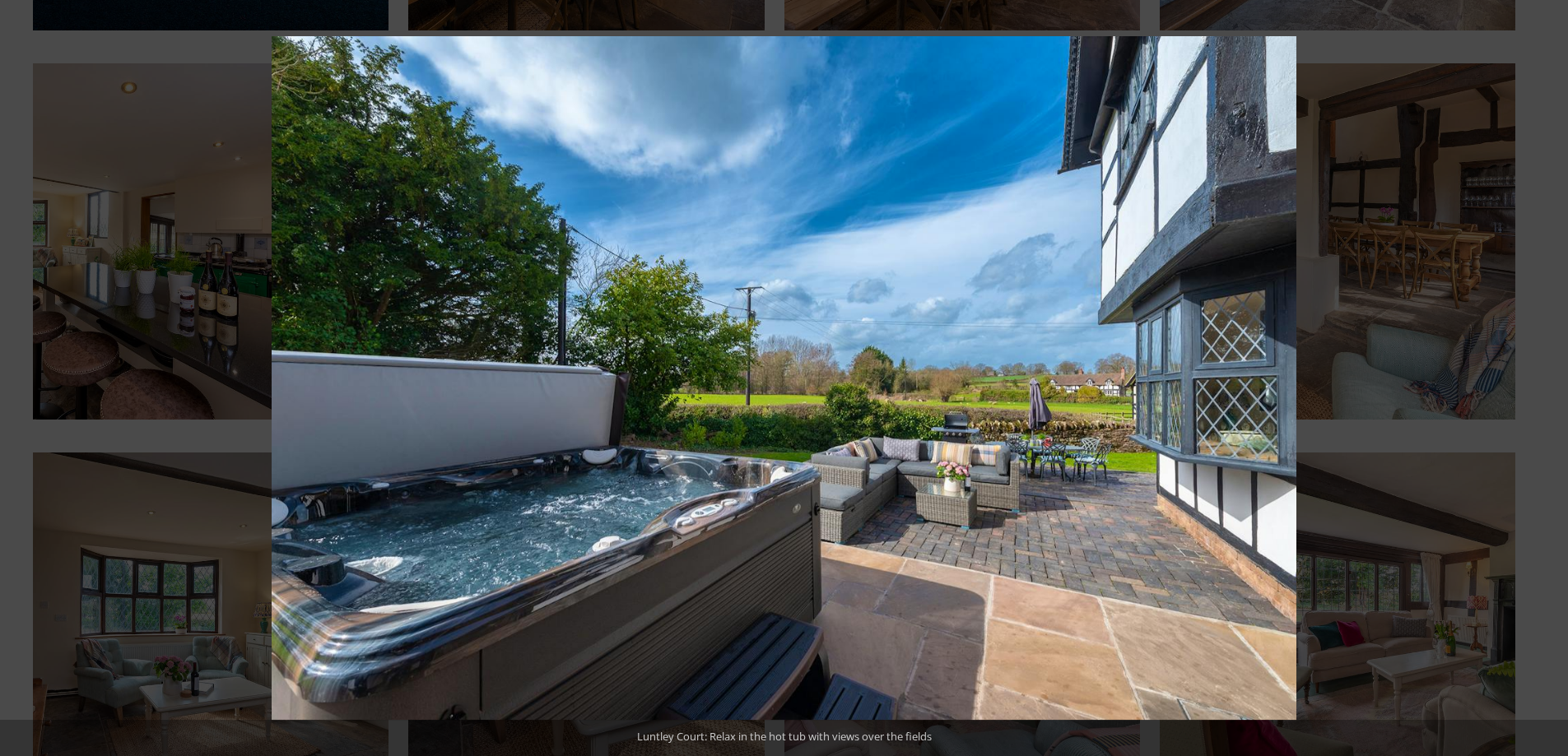
click at [1549, 378] on button at bounding box center [1539, 378] width 57 height 82
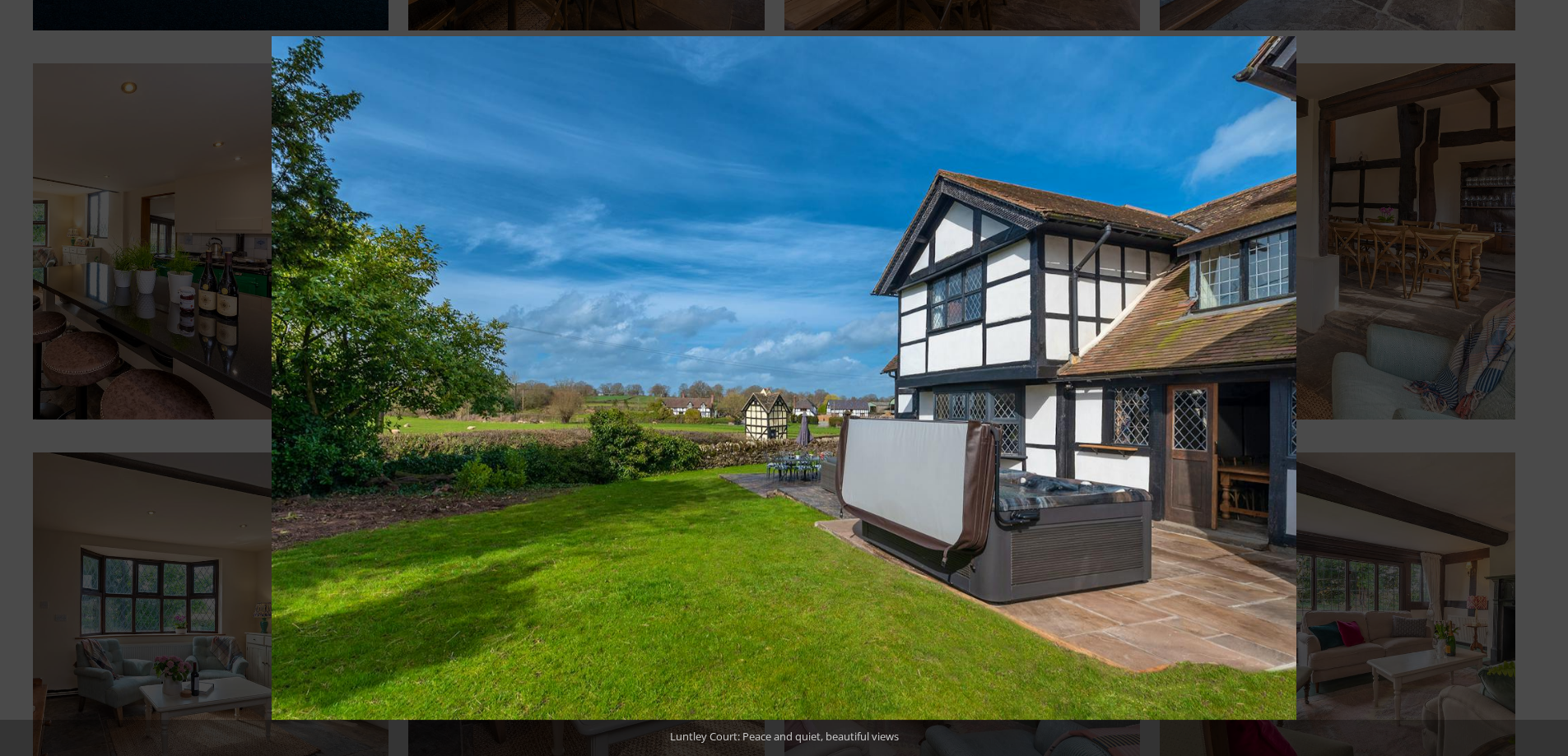
click at [1549, 378] on button at bounding box center [1539, 378] width 57 height 82
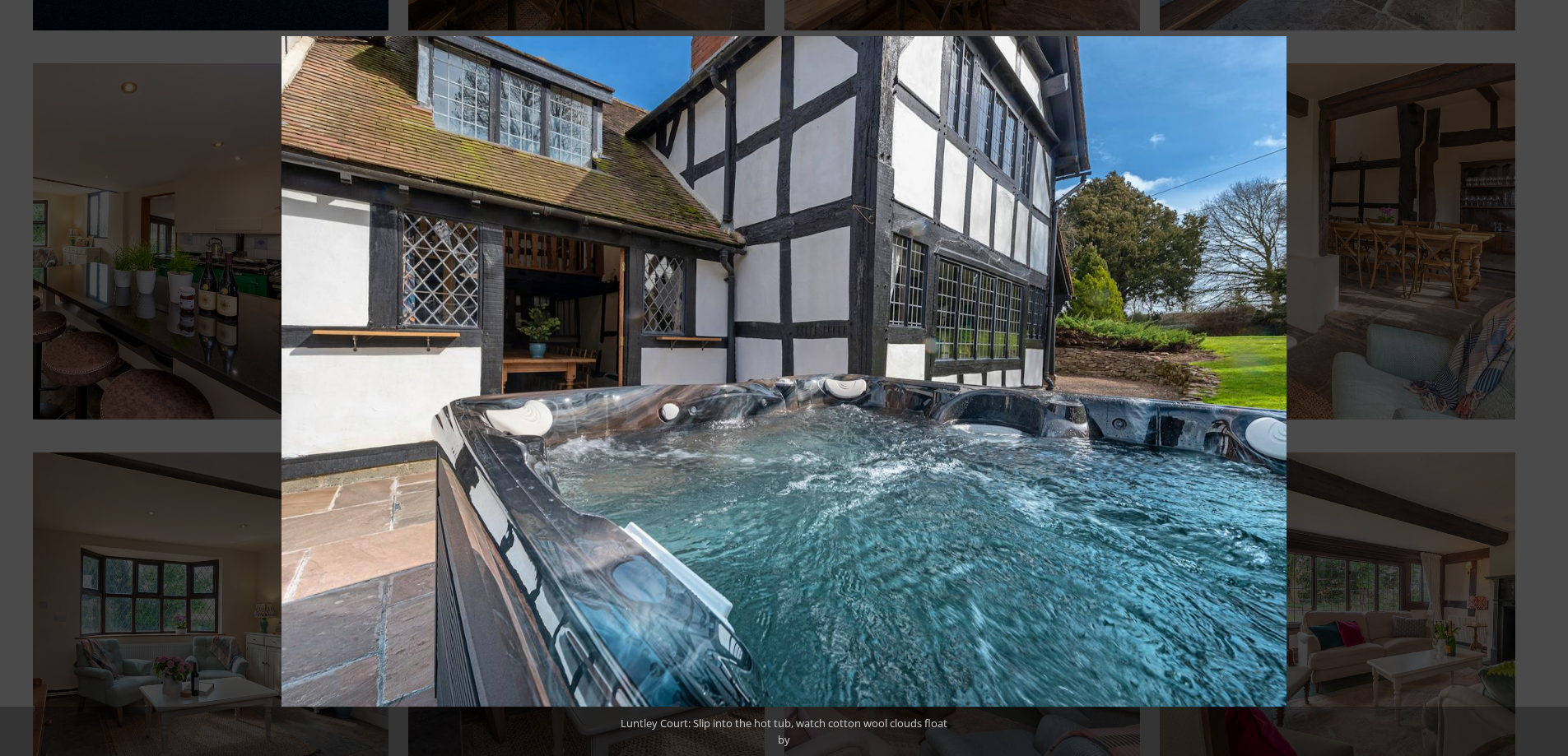
click at [1549, 378] on button at bounding box center [1539, 378] width 57 height 82
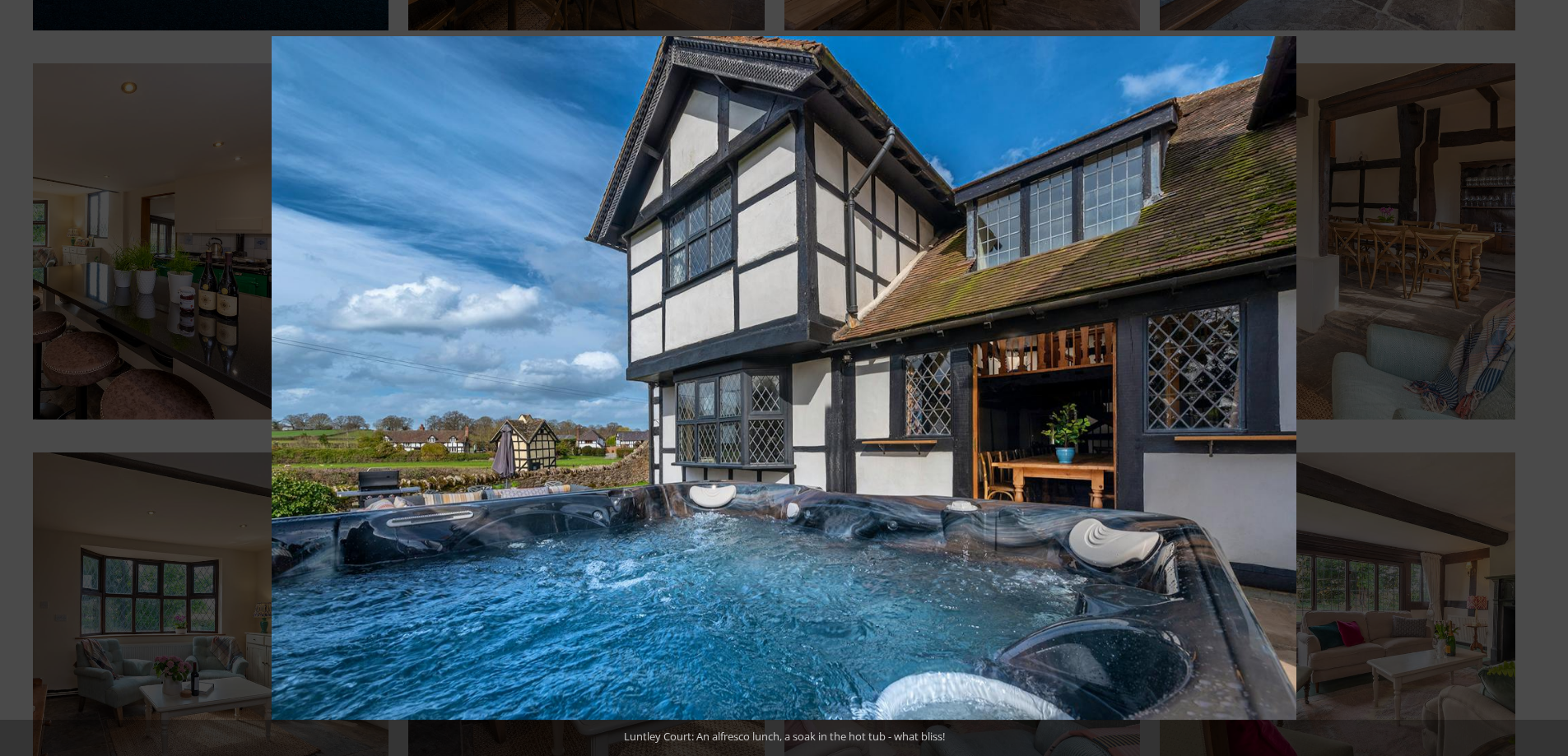
click at [1549, 378] on button at bounding box center [1539, 378] width 57 height 82
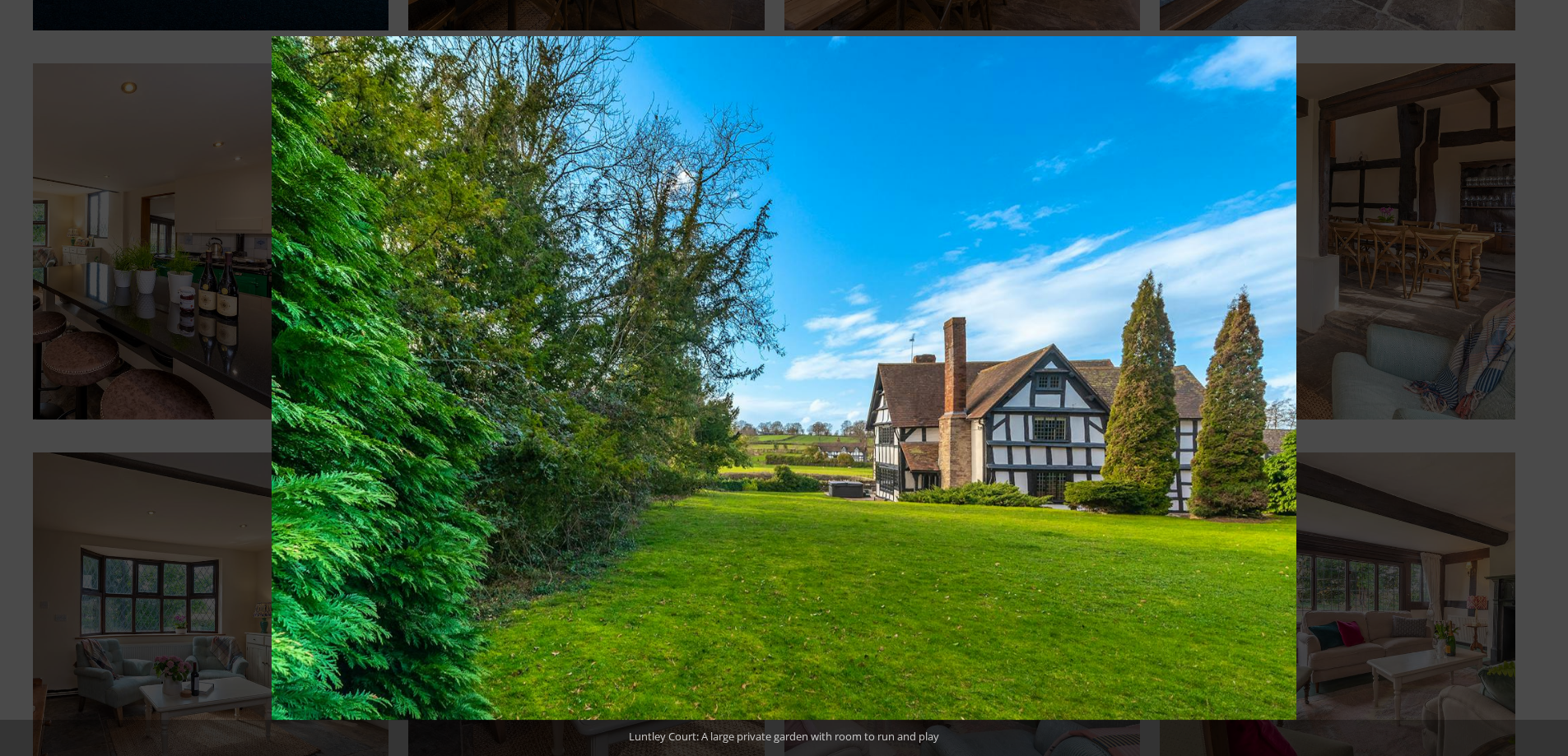
click at [1549, 378] on button at bounding box center [1539, 378] width 57 height 82
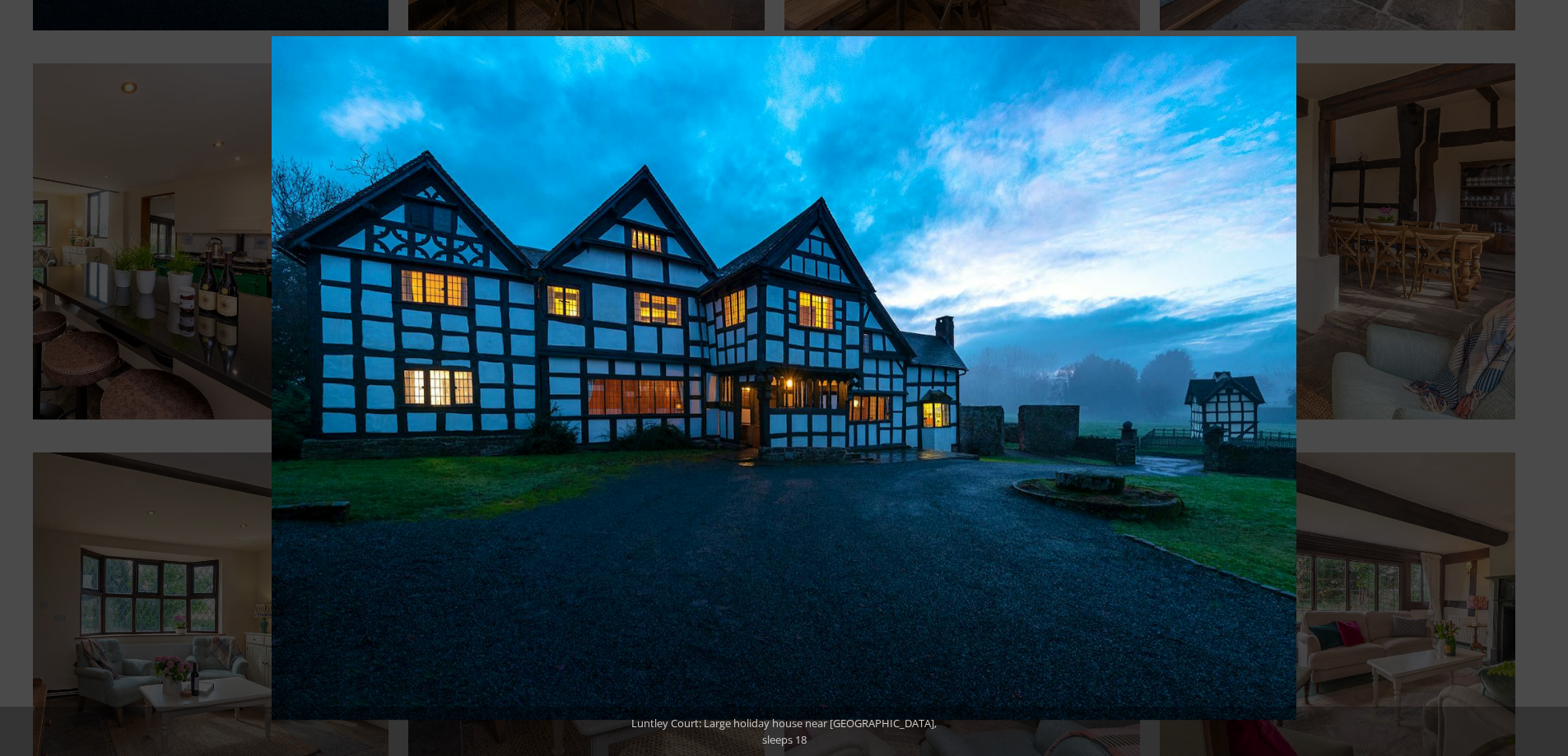
click at [1549, 378] on button at bounding box center [1539, 378] width 57 height 82
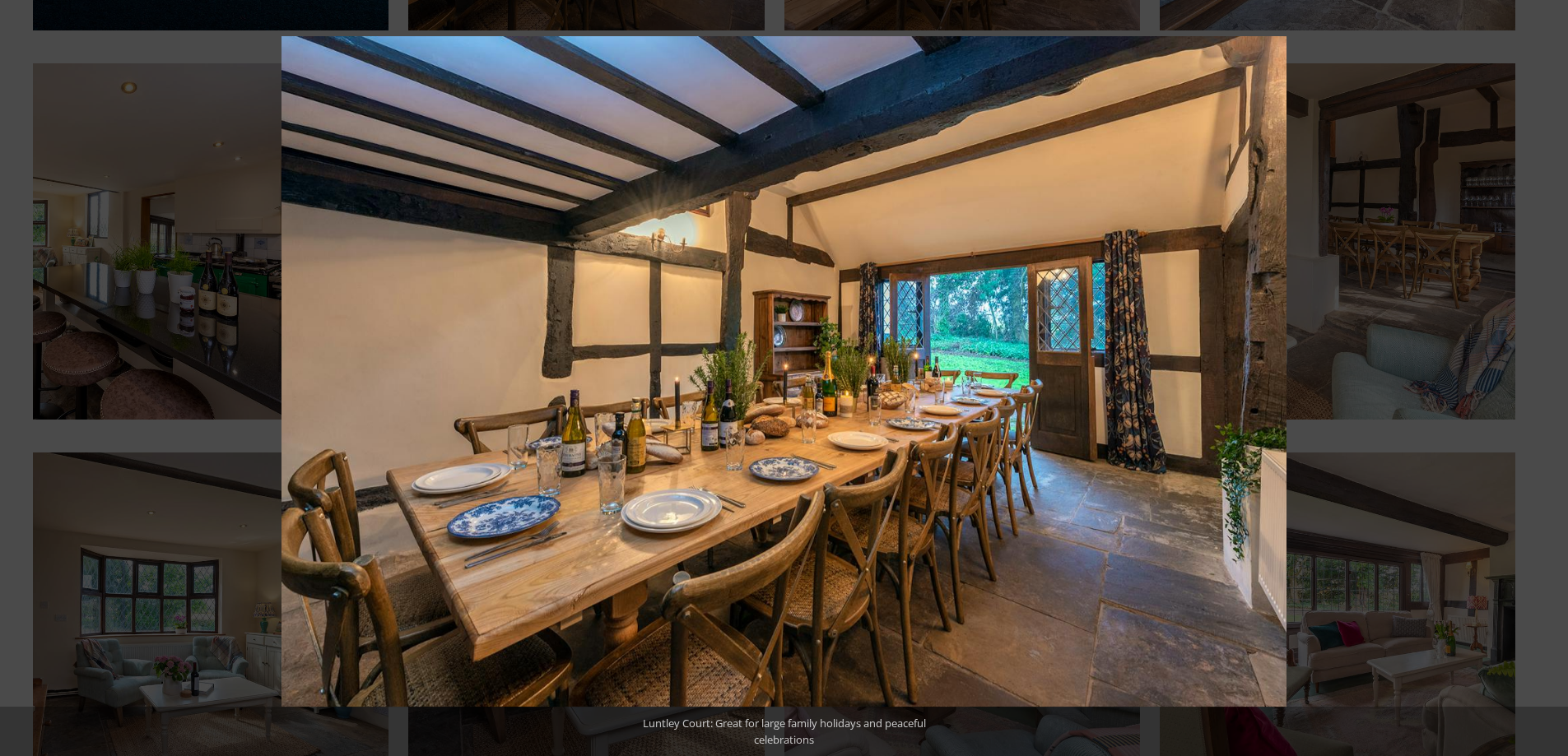
click at [1549, 378] on button at bounding box center [1539, 378] width 57 height 82
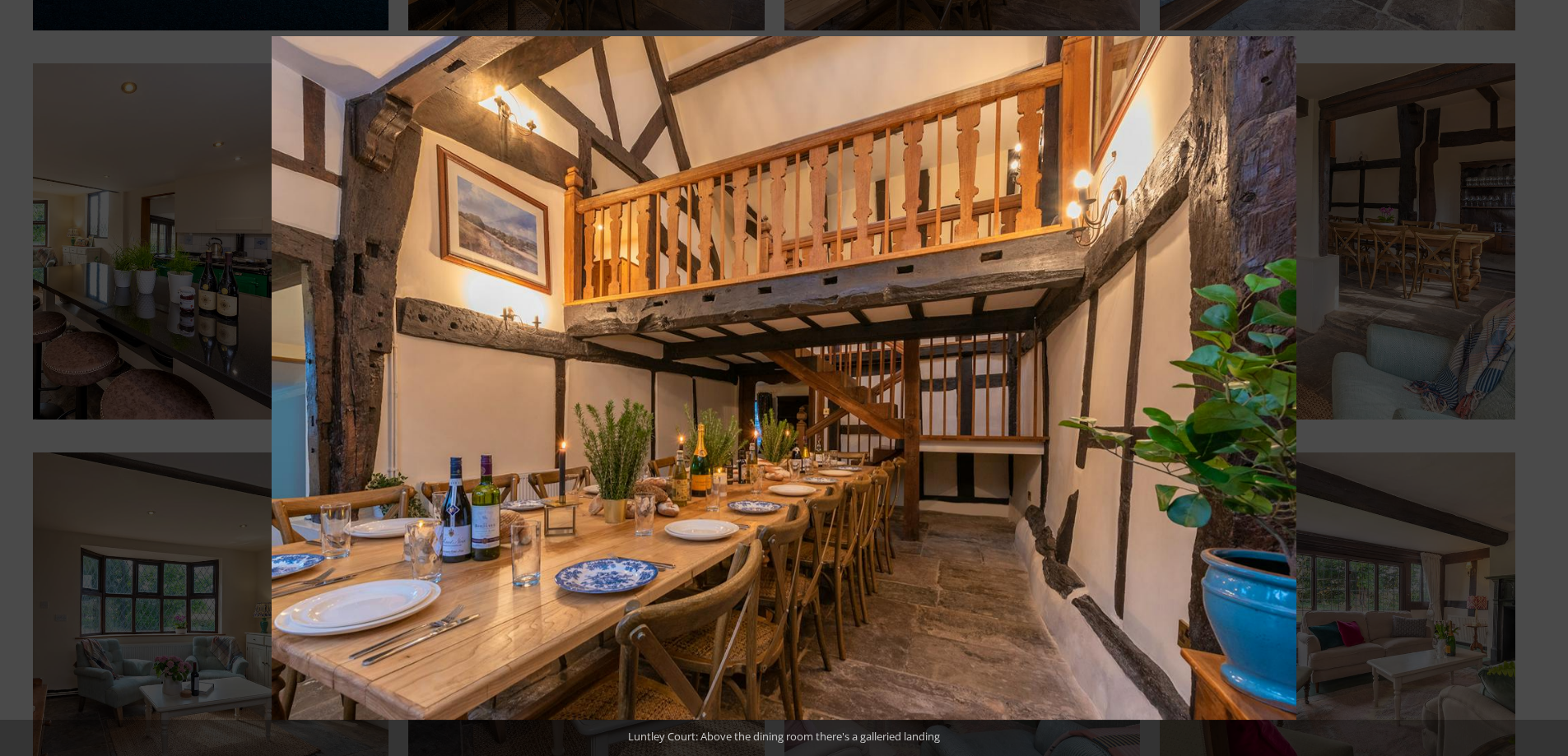
click at [1549, 378] on button at bounding box center [1539, 378] width 57 height 82
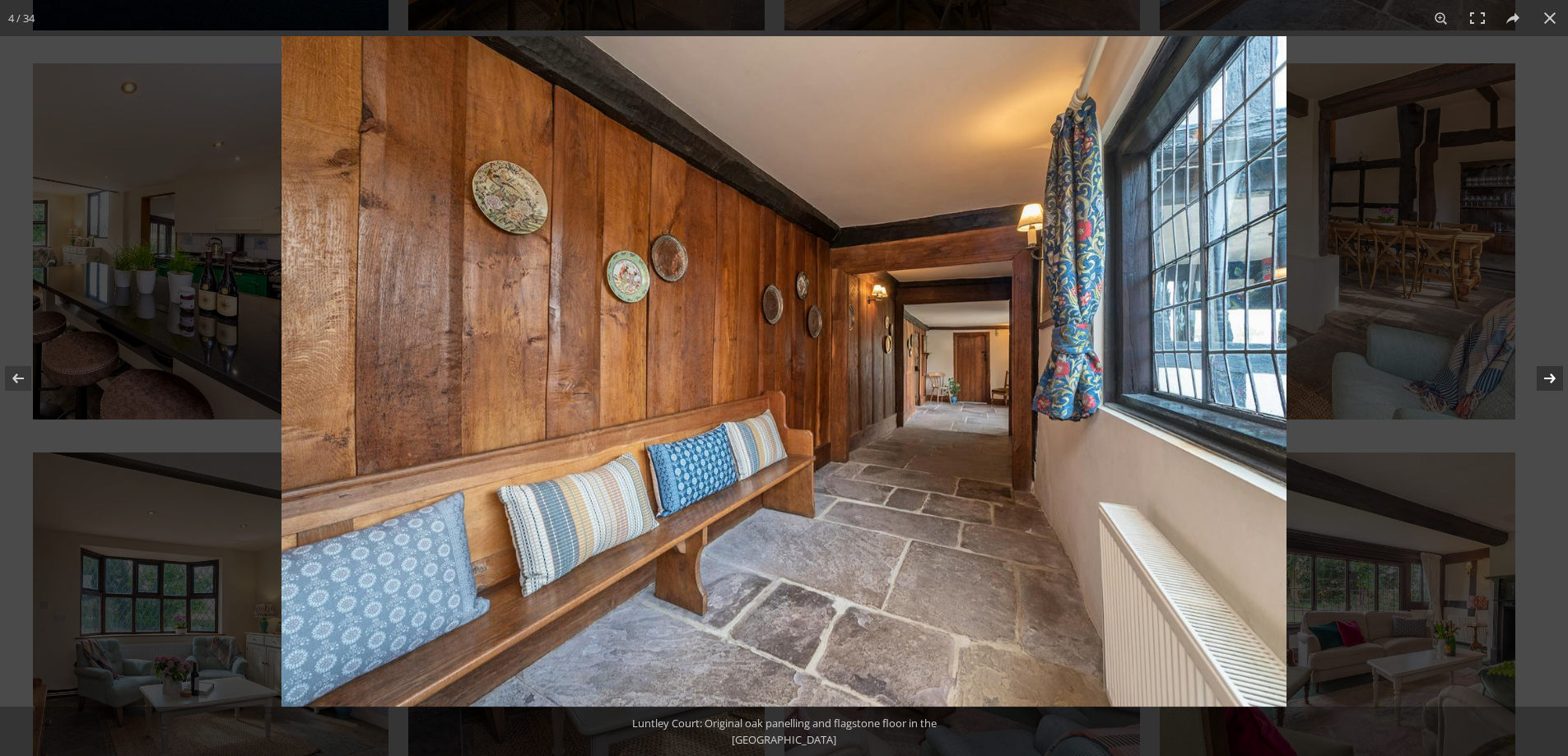
click at [1551, 383] on button at bounding box center [1539, 378] width 57 height 82
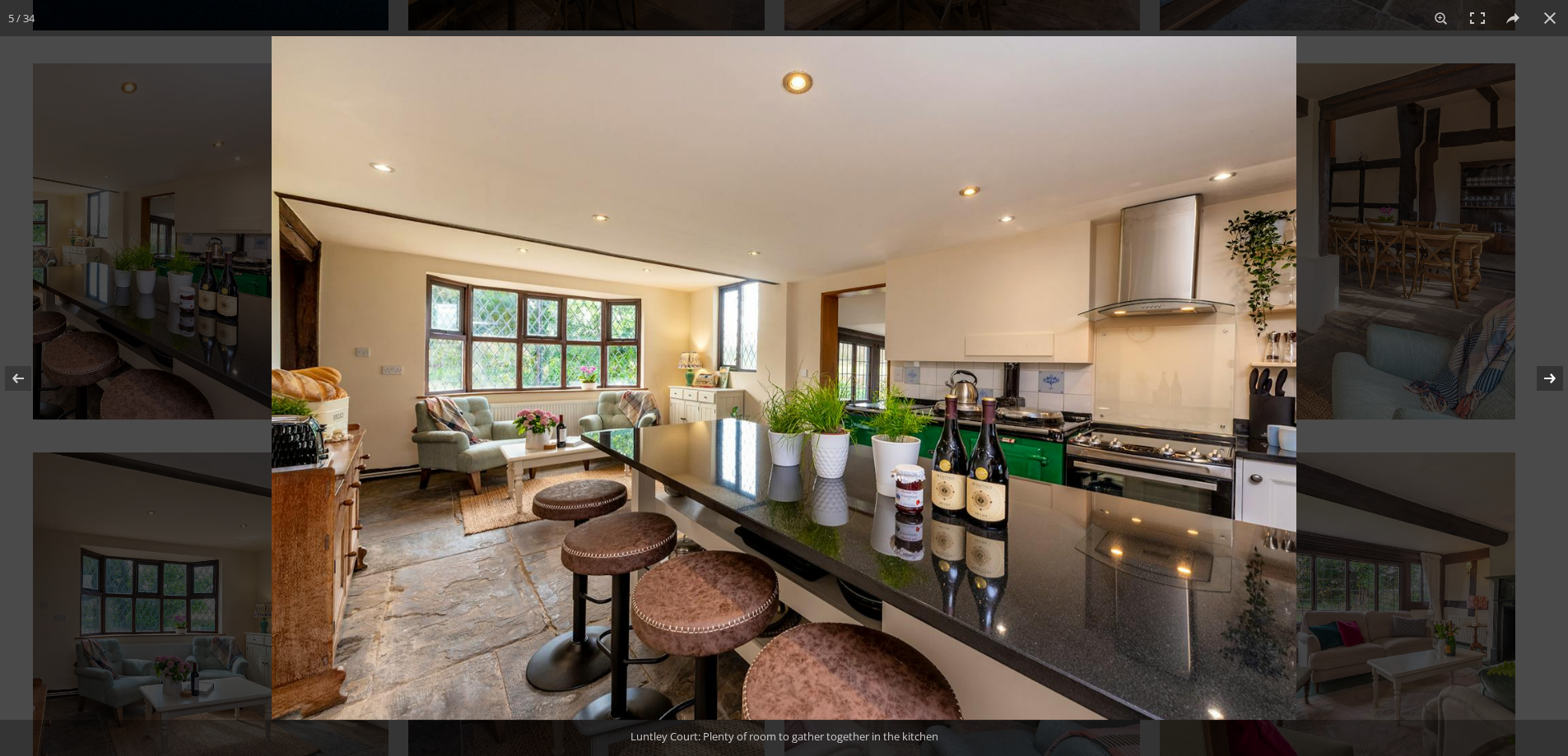
click at [1551, 383] on button at bounding box center [1539, 378] width 57 height 82
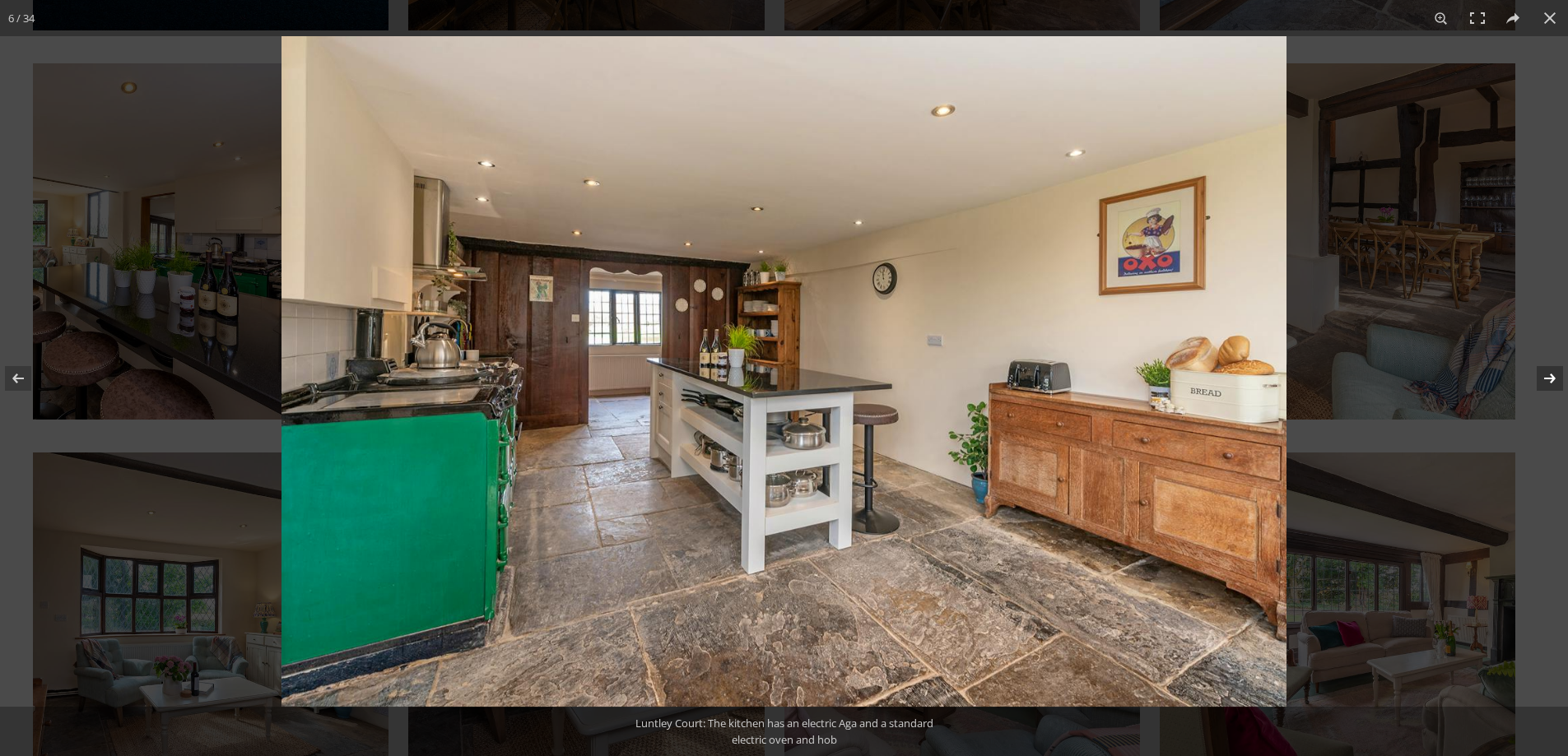
click at [1551, 383] on button at bounding box center [1539, 378] width 57 height 82
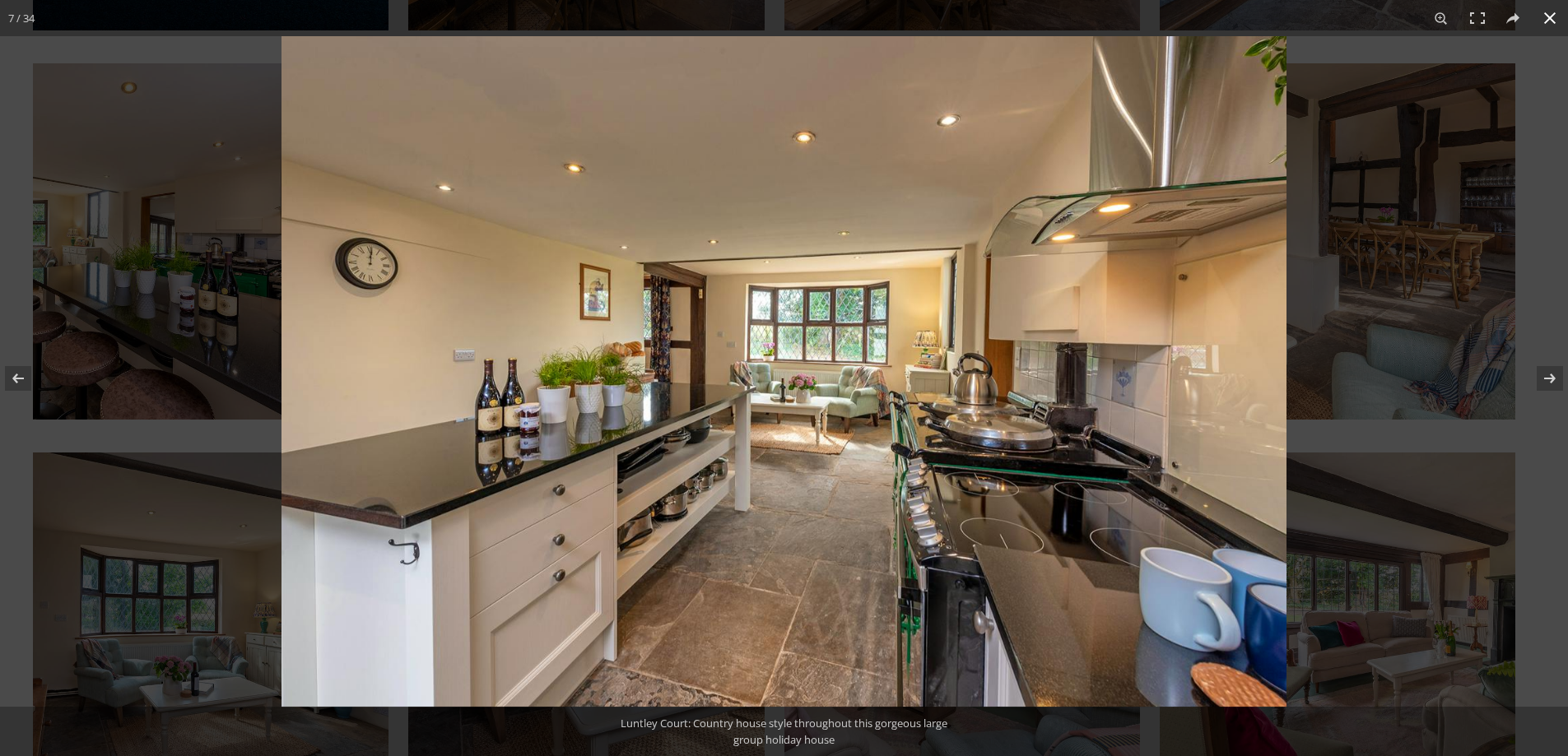
click at [1550, 12] on button at bounding box center [1551, 18] width 36 height 36
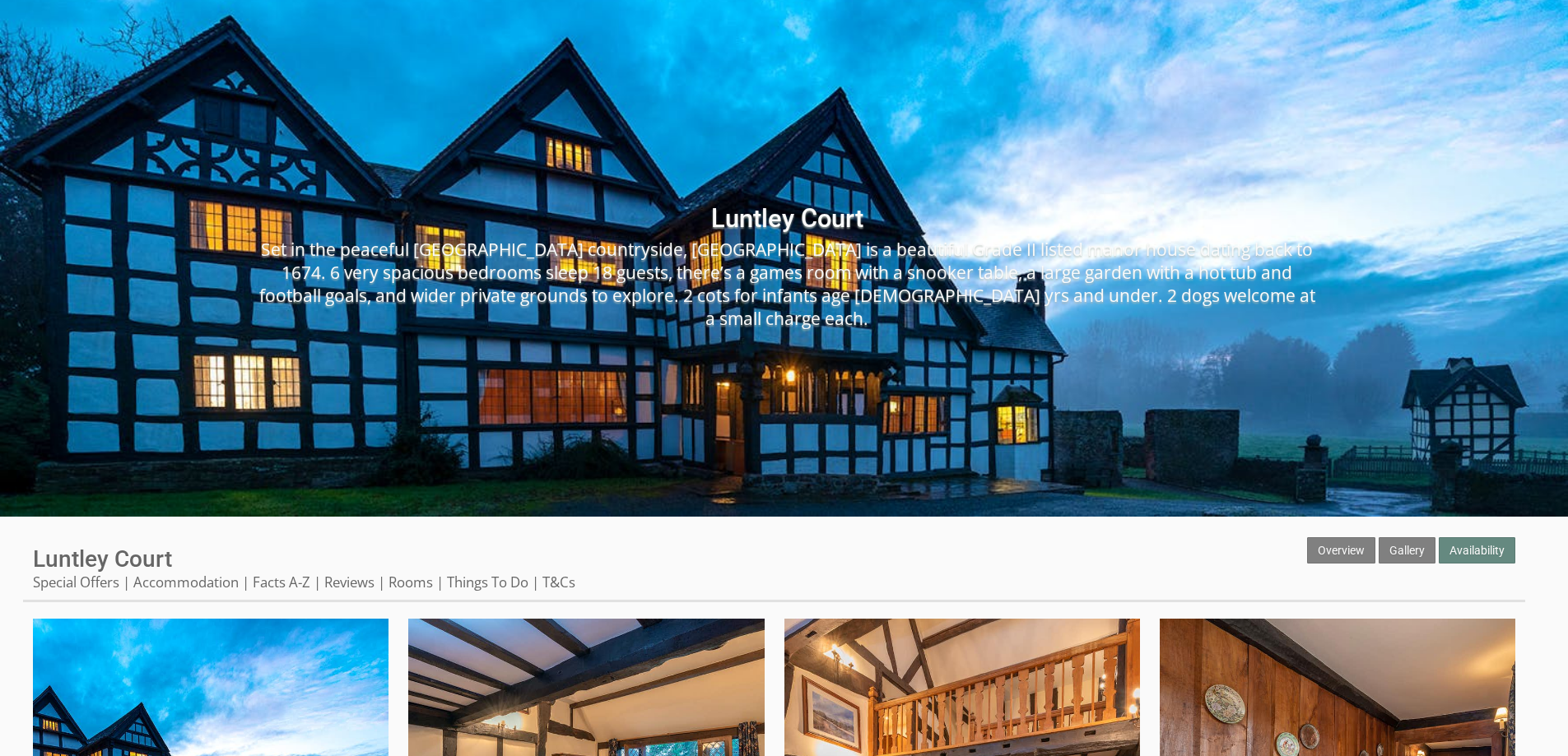
scroll to position [0, 0]
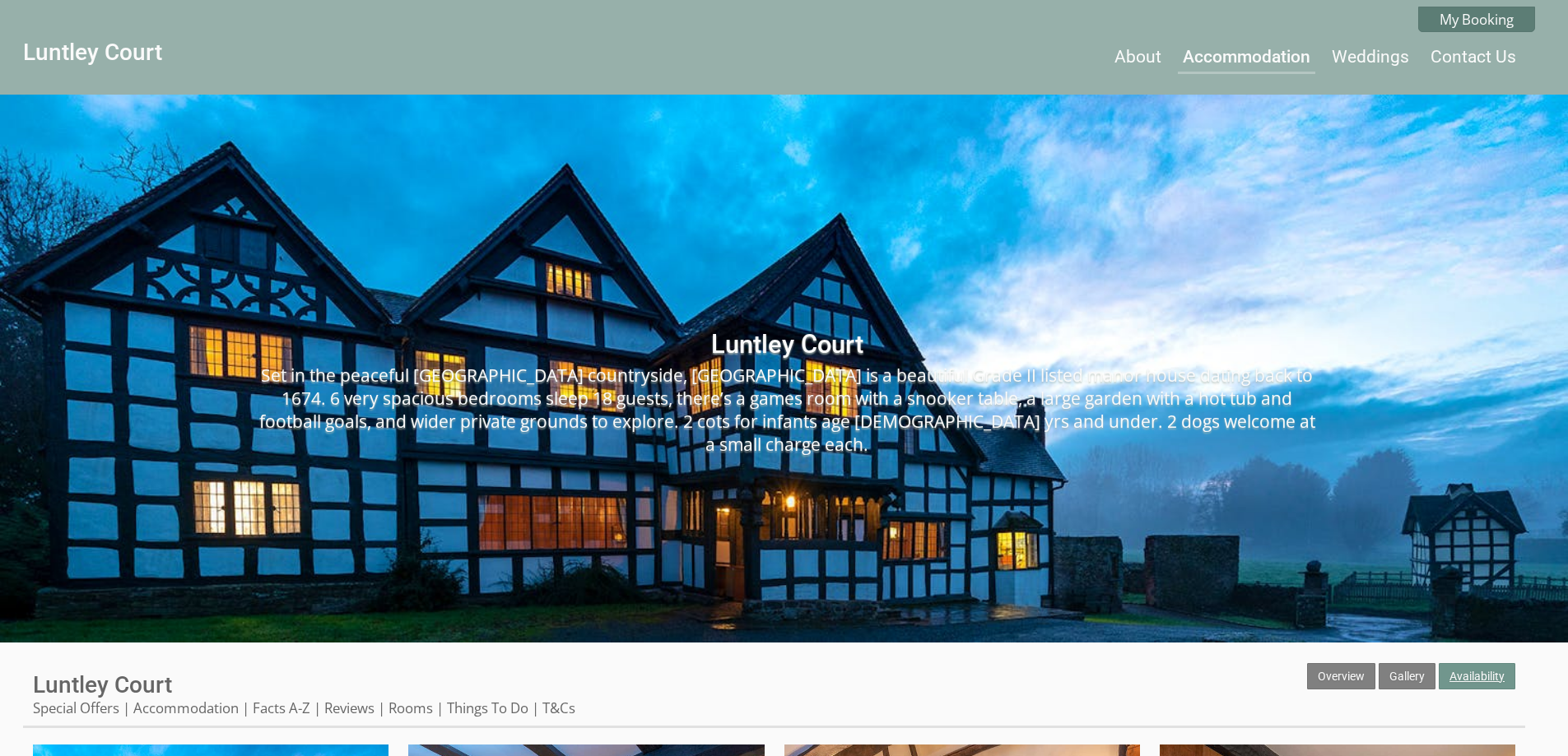
click at [1470, 673] on link "Availability" at bounding box center [1478, 676] width 77 height 26
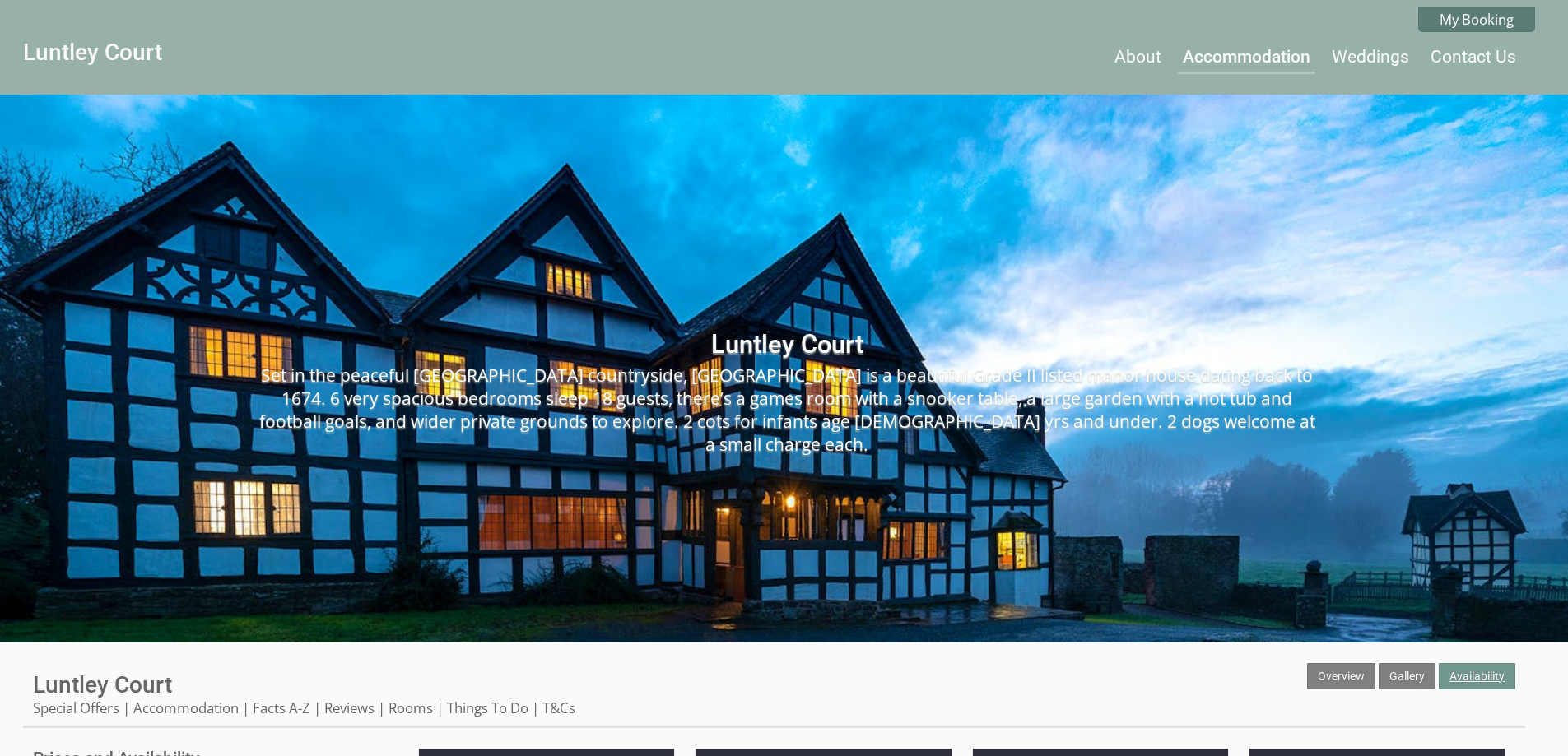
click at [1463, 682] on link "Availability" at bounding box center [1478, 676] width 77 height 26
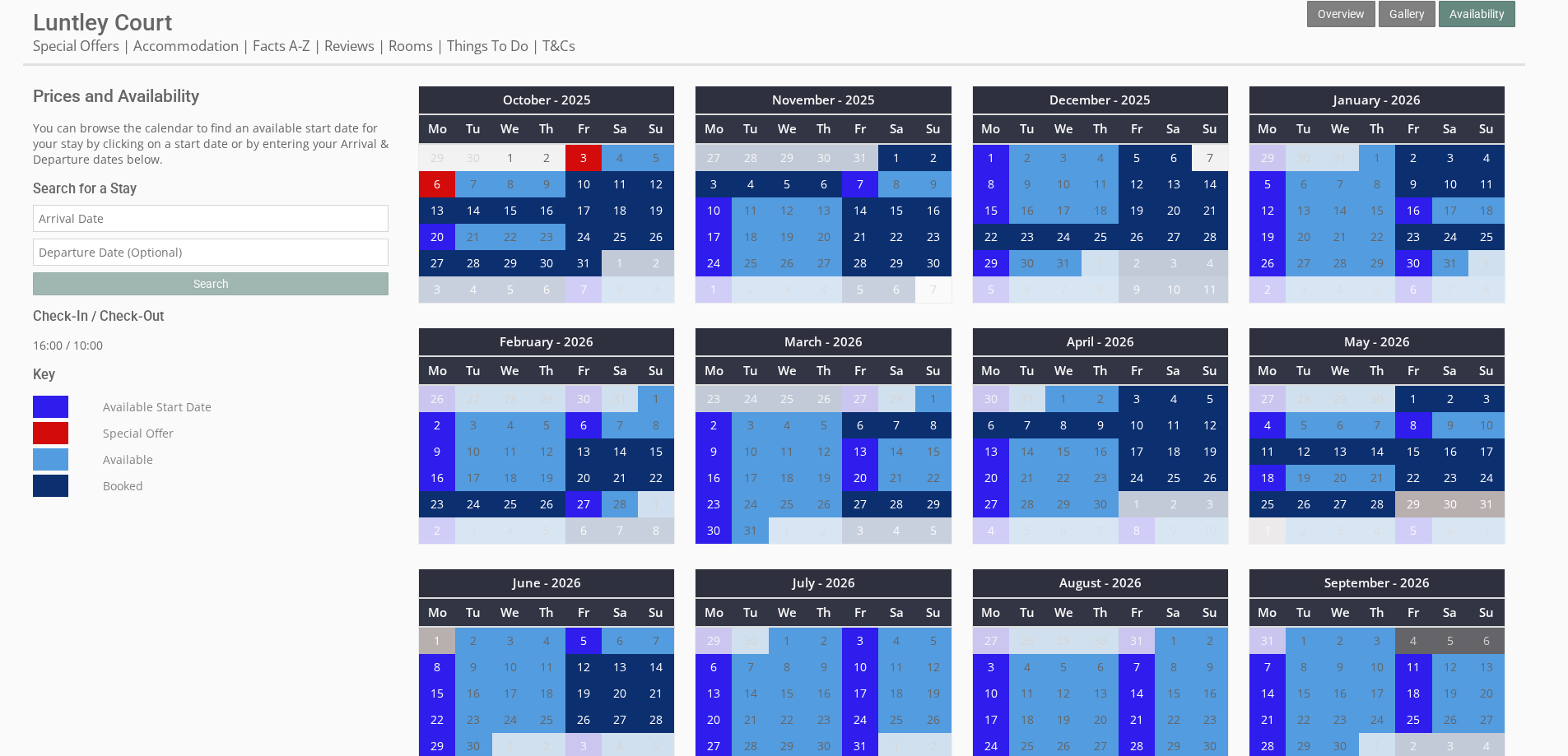
scroll to position [658, 0]
